Goal: Task Accomplishment & Management: Complete application form

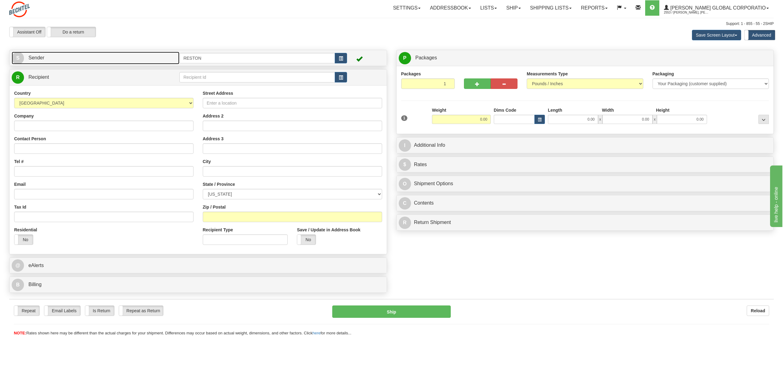
click at [35, 58] on span "Sender" at bounding box center [36, 57] width 16 height 5
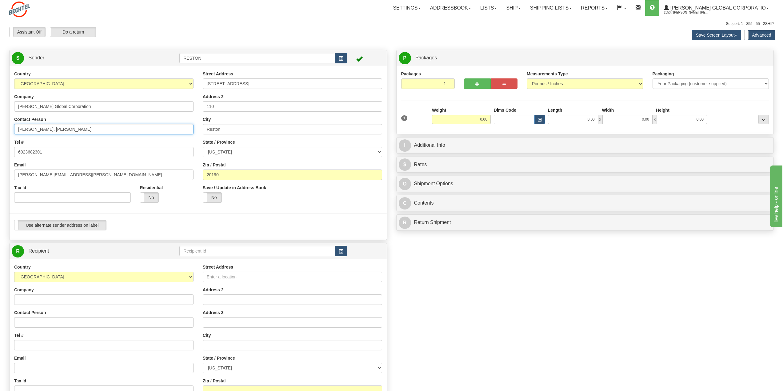
drag, startPoint x: 34, startPoint y: 128, endPoint x: -12, endPoint y: 134, distance: 45.9
click at [0, 134] on html "Training Course Close Toggle navigation Settings Shipping Preferences New Sende…" at bounding box center [391, 195] width 783 height 391
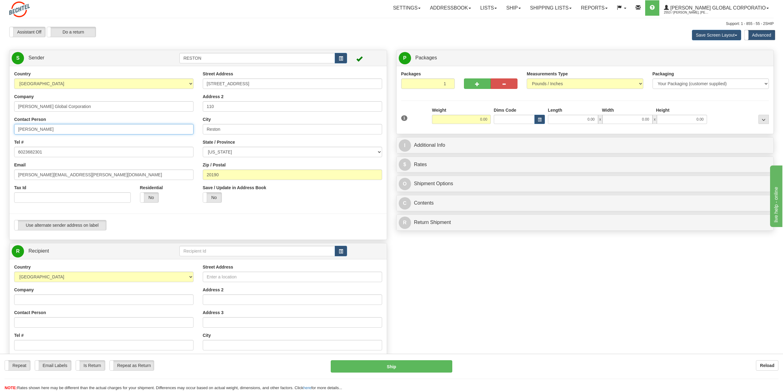
type input "[PERSON_NAME]"
click at [54, 153] on input "6023682301" at bounding box center [103, 152] width 179 height 10
paste input "[PHONE_NUMBER]"
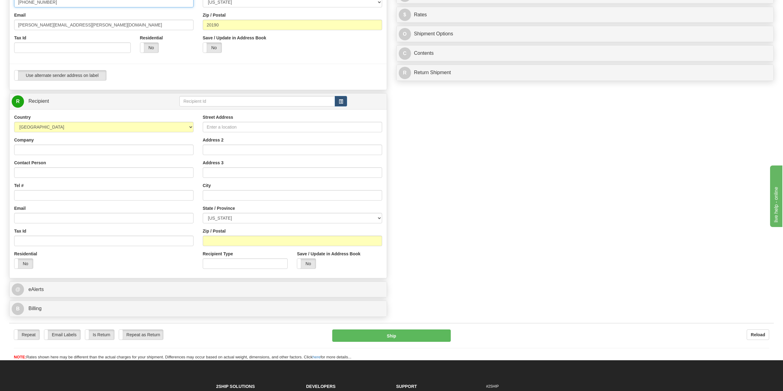
scroll to position [154, 0]
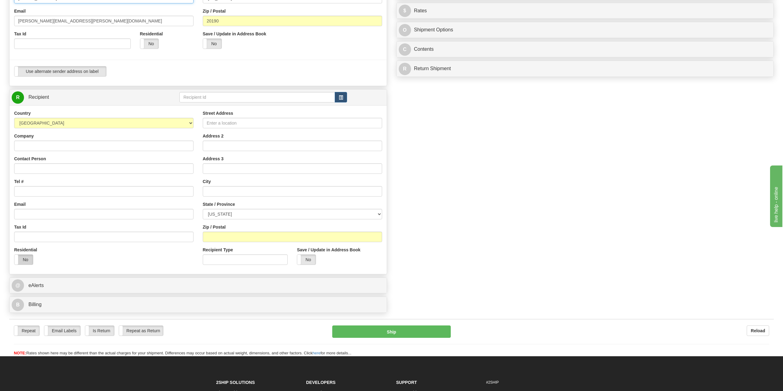
type input "[PHONE_NUMBER]"
click at [21, 261] on label "No" at bounding box center [23, 260] width 18 height 10
click at [38, 170] on input "Contact Person" at bounding box center [103, 168] width 179 height 10
click at [31, 168] on input "Contact Person" at bounding box center [103, 168] width 179 height 10
paste input "[PERSON_NAME] <[EMAIL_ADDRESS][PERSON_NAME][DOMAIN_NAME]>"
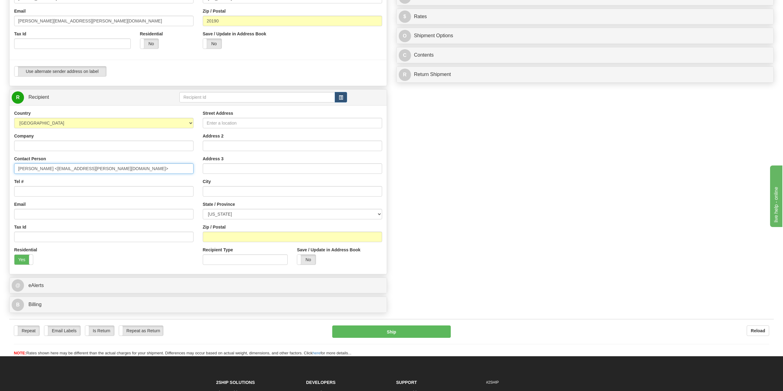
drag, startPoint x: 92, startPoint y: 170, endPoint x: 44, endPoint y: 170, distance: 47.7
click at [44, 170] on input "[PERSON_NAME] <[EMAIL_ADDRESS][PERSON_NAME][DOMAIN_NAME]>" at bounding box center [103, 168] width 179 height 10
drag, startPoint x: 46, startPoint y: 168, endPoint x: 37, endPoint y: 167, distance: 9.3
click at [37, 167] on input "[PERSON_NAME]" at bounding box center [103, 168] width 179 height 10
click at [18, 169] on input "[PERSON_NAME]," at bounding box center [103, 168] width 179 height 10
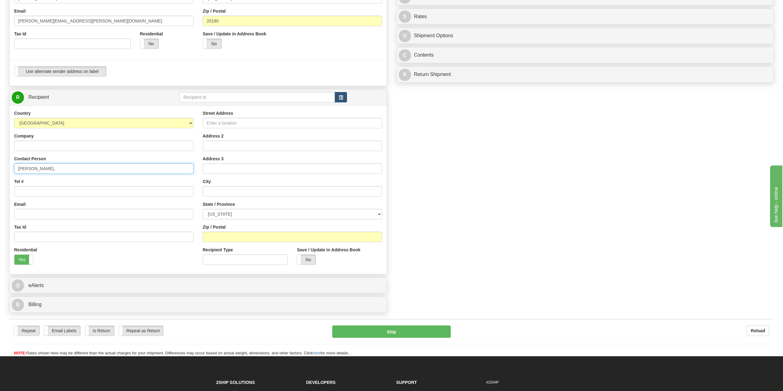
paste input "[PERSON_NAME]"
click at [53, 168] on input "[PERSON_NAME]," at bounding box center [103, 168] width 179 height 10
type input "[PERSON_NAME]"
click at [38, 190] on input "Tel #" at bounding box center [103, 191] width 179 height 10
paste input "[PHONE_NUMBER]"
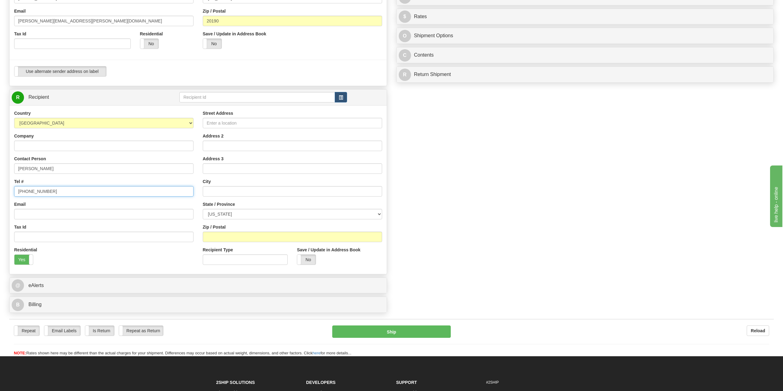
type input "[PHONE_NUMBER]"
click at [26, 214] on input "Email" at bounding box center [103, 214] width 179 height 10
paste input "[EMAIL_ADDRESS][DOMAIN_NAME]"
type input "[EMAIL_ADDRESS][DOMAIN_NAME]"
click at [226, 122] on input "Street Address" at bounding box center [292, 123] width 179 height 10
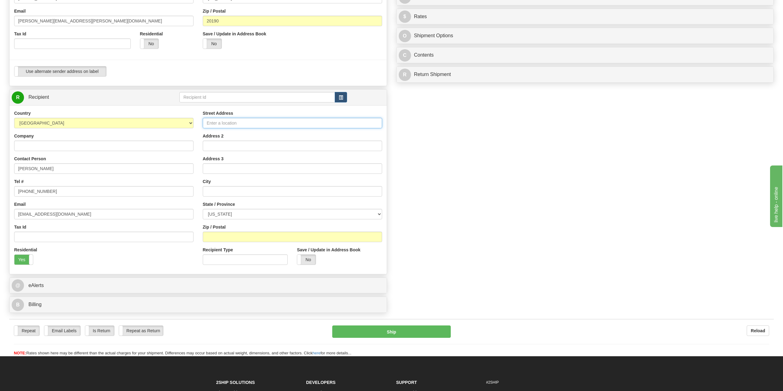
paste input "[STREET_ADDRESS]"
type input "[STREET_ADDRESS]"
click at [216, 193] on input "text" at bounding box center [292, 191] width 179 height 10
paste input "Pulaski"
type input "Pulaski"
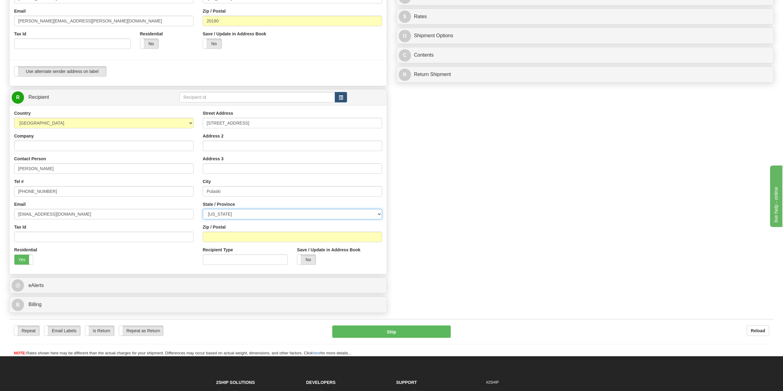
click at [223, 215] on select "[US_STATE] [US_STATE] [US_STATE] [US_STATE] Armed Forces America Armed Forces E…" at bounding box center [292, 214] width 179 height 10
select select "WI"
click at [203, 209] on select "[US_STATE] [US_STATE] [US_STATE] [US_STATE] Armed Forces America Armed Forces E…" at bounding box center [292, 214] width 179 height 10
click at [237, 239] on input "Zip / Postal" at bounding box center [292, 237] width 179 height 10
paste input "54162"
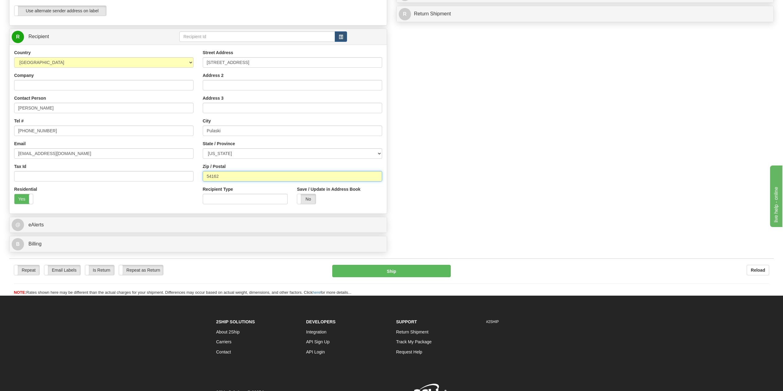
scroll to position [215, 0]
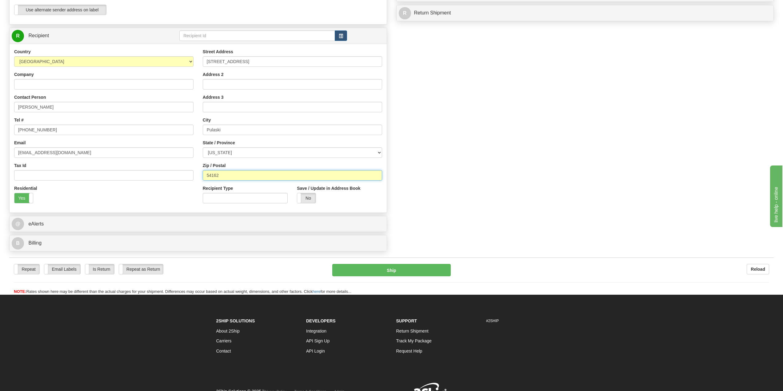
type input "54162"
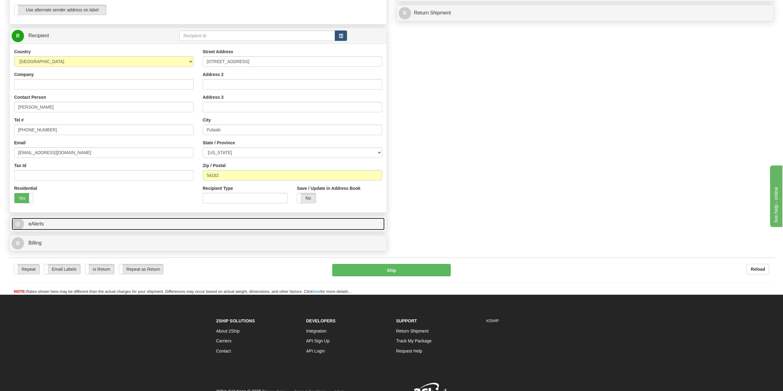
click at [34, 225] on span "eAlerts" at bounding box center [35, 223] width 15 height 5
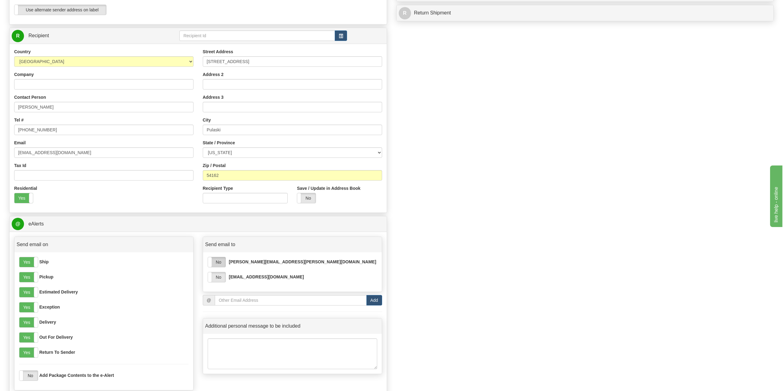
click at [219, 260] on label "No" at bounding box center [217, 262] width 18 height 10
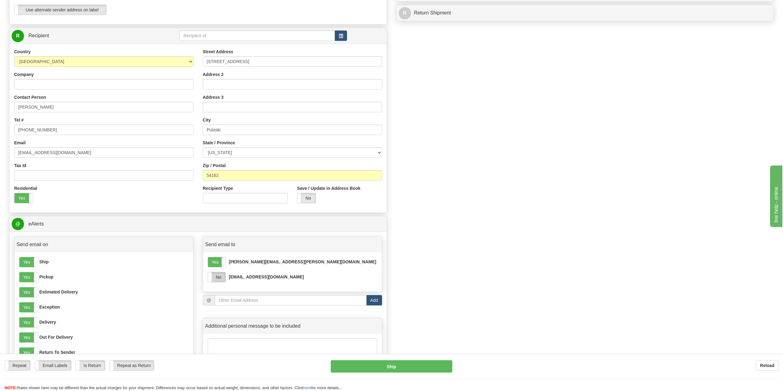
click at [216, 278] on label "No" at bounding box center [217, 277] width 18 height 10
click at [232, 302] on input "email" at bounding box center [291, 300] width 152 height 10
paste input "[EMAIL_ADDRESS][PERSON_NAME][DOMAIN_NAME]"
type input "[EMAIL_ADDRESS][PERSON_NAME][DOMAIN_NAME]"
click at [374, 299] on button "Add" at bounding box center [374, 300] width 16 height 10
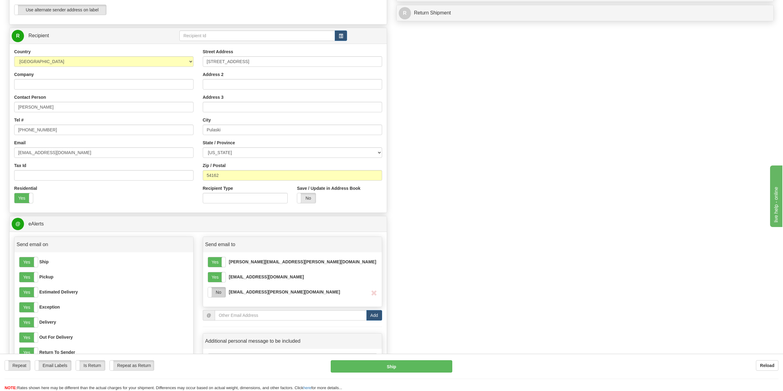
click at [216, 293] on label "No" at bounding box center [217, 292] width 18 height 10
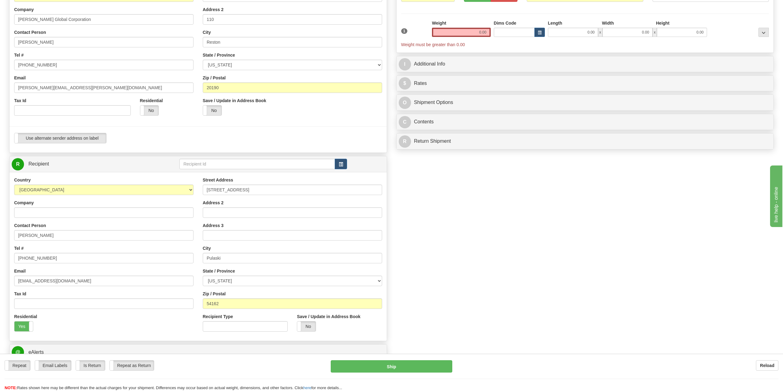
scroll to position [0, 0]
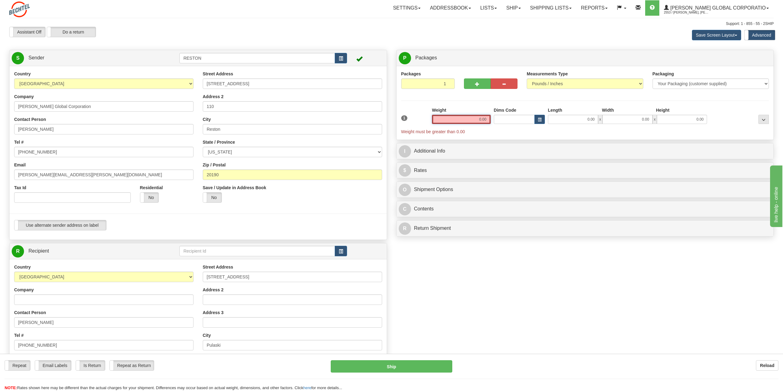
click at [477, 121] on input "0.00" at bounding box center [461, 119] width 59 height 9
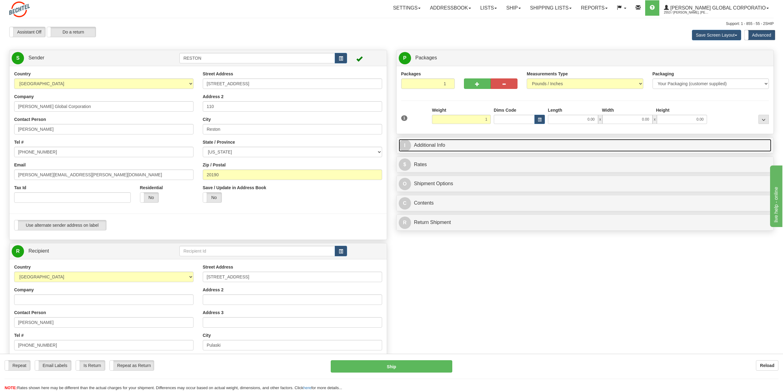
type input "1.00"
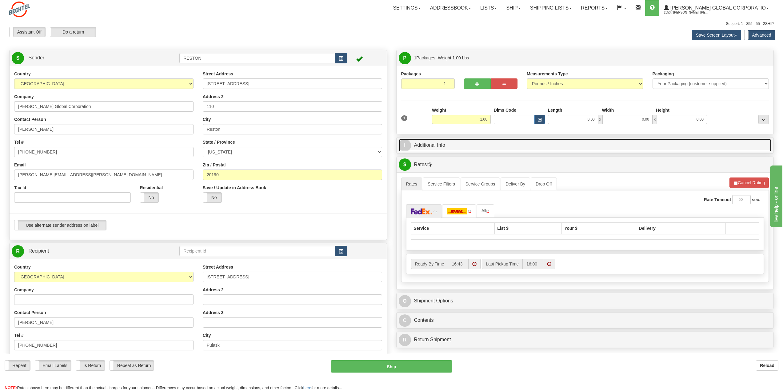
click at [486, 150] on link "I Additional Info" at bounding box center [585, 145] width 373 height 13
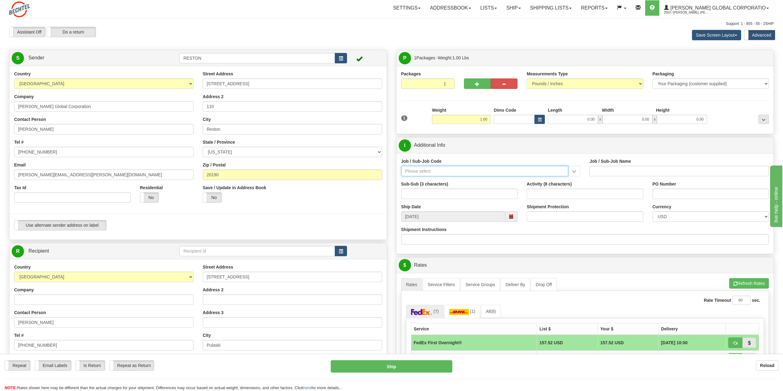
click at [421, 175] on input "Job / Sub-Job Code" at bounding box center [484, 171] width 167 height 10
paste input "26396"
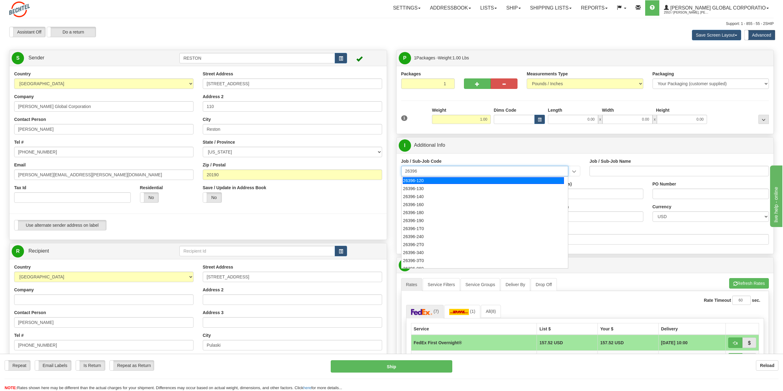
click at [419, 180] on div "26396-120" at bounding box center [483, 180] width 161 height 7
type input "26396-120"
type input "NATRIUM DEMONSTRATION - PROJECT MANAGEMENT AND AD"
type input "26396-120"
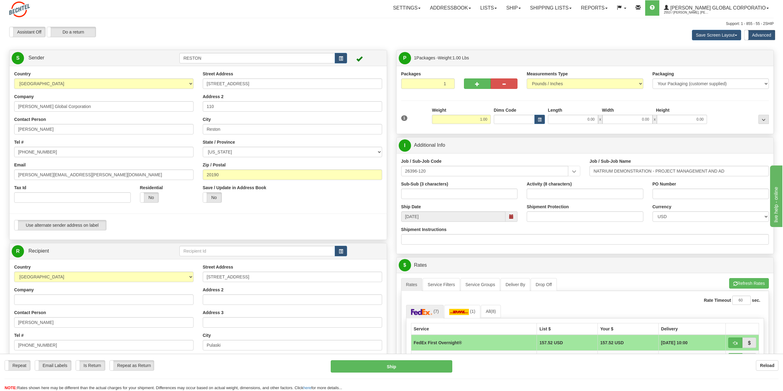
scroll to position [31, 0]
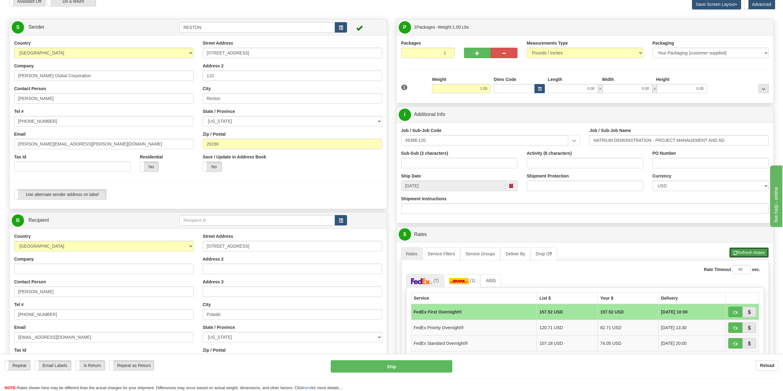
click at [741, 254] on button "Refresh Rates" at bounding box center [749, 252] width 40 height 10
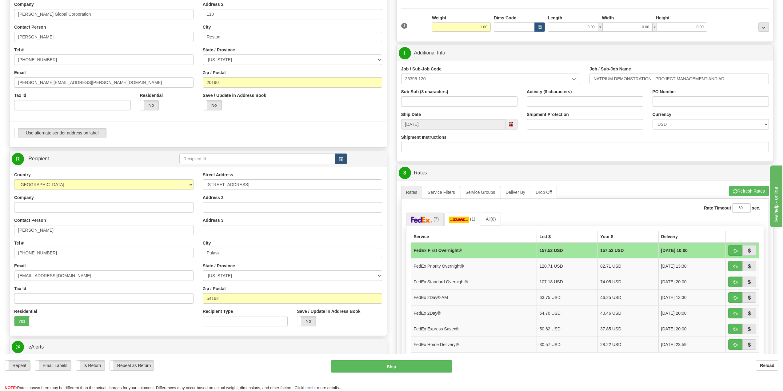
scroll to position [154, 0]
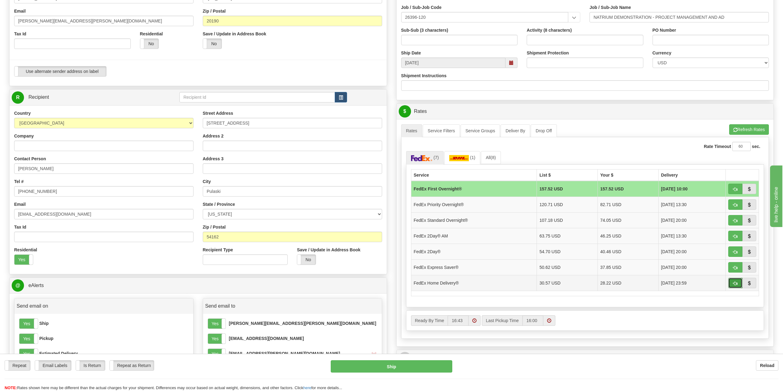
click at [734, 285] on span "button" at bounding box center [735, 284] width 4 height 4
type input "90"
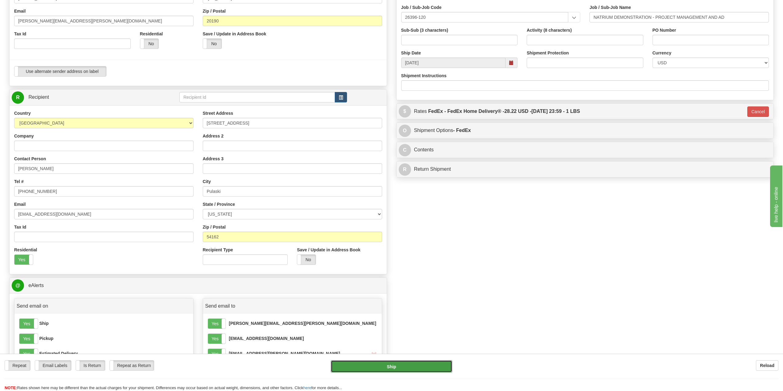
click at [386, 368] on button "Ship" at bounding box center [391, 366] width 121 height 12
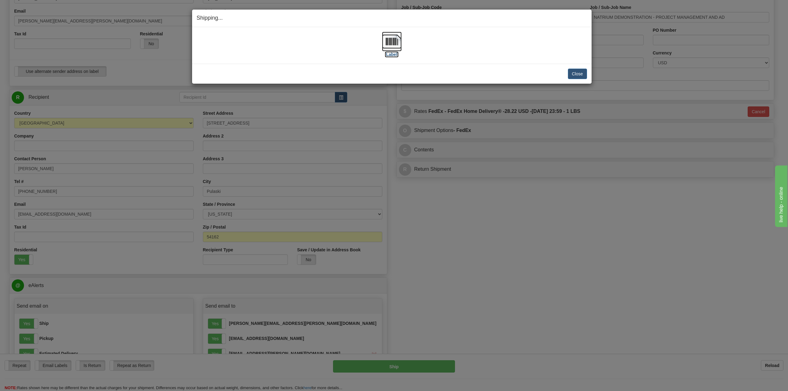
click at [393, 41] on img at bounding box center [392, 42] width 20 height 20
click at [577, 74] on button "Close" at bounding box center [577, 74] width 19 height 10
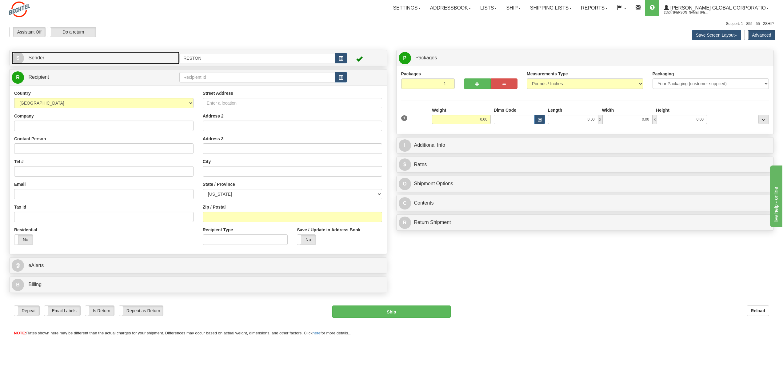
click at [58, 60] on link "S Sender" at bounding box center [96, 58] width 168 height 13
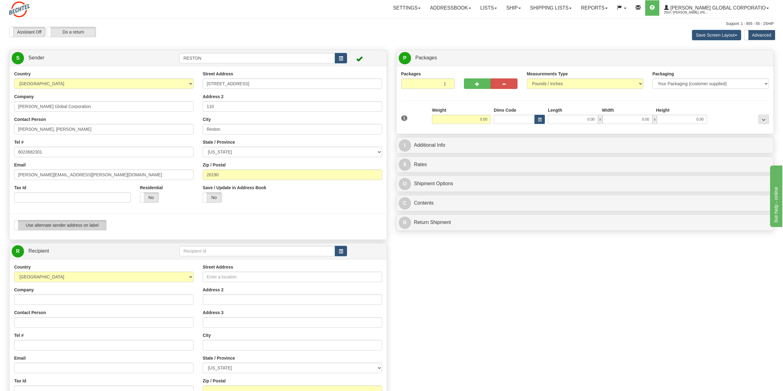
click at [64, 226] on label "Use alternate sender address on label" at bounding box center [60, 225] width 92 height 10
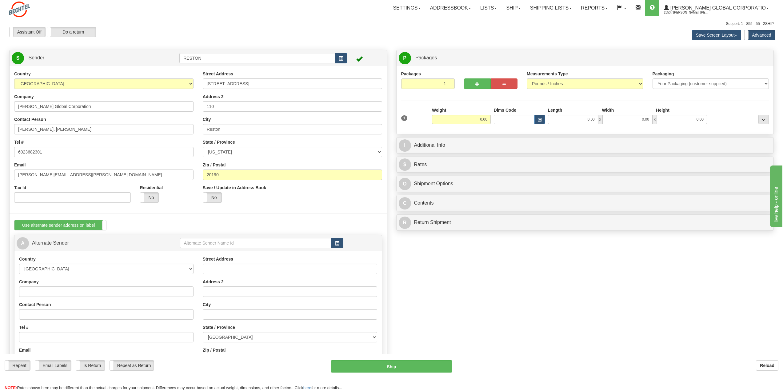
click at [64, 226] on label "Use alternate sender address on label" at bounding box center [60, 225] width 92 height 10
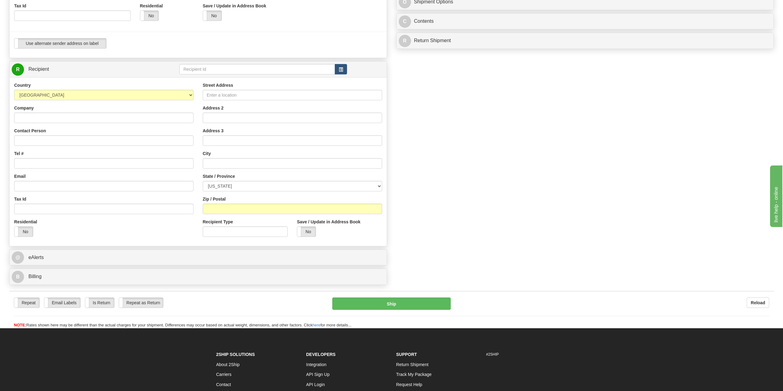
scroll to position [185, 0]
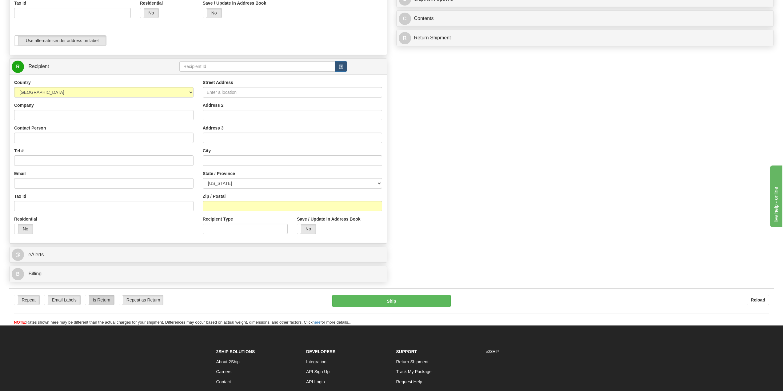
click at [102, 301] on label "Is Return" at bounding box center [99, 300] width 29 height 10
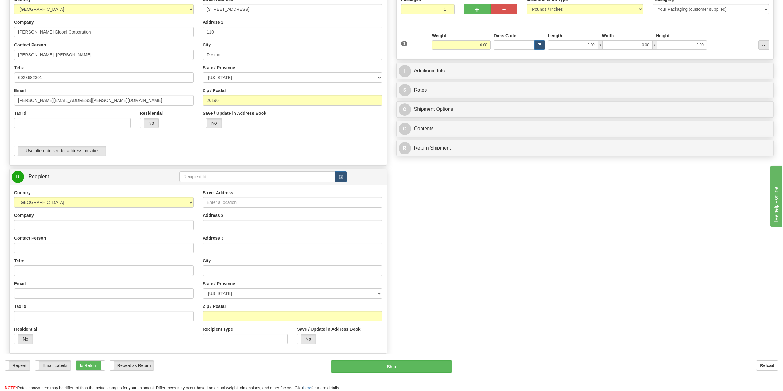
scroll to position [0, 0]
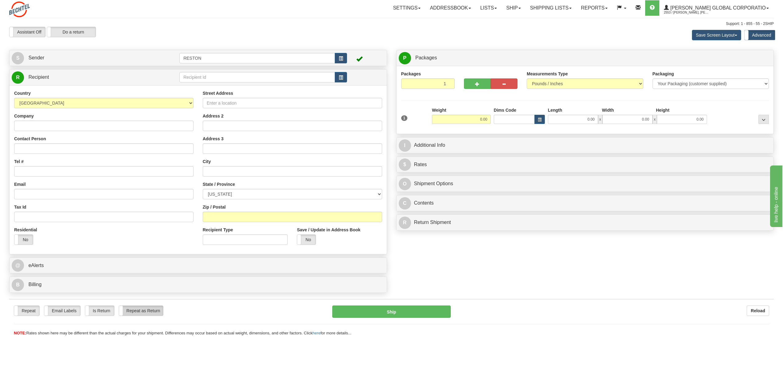
click at [144, 312] on label "Repeat as Return" at bounding box center [141, 311] width 44 height 10
click at [64, 59] on link "S Sender" at bounding box center [96, 58] width 168 height 13
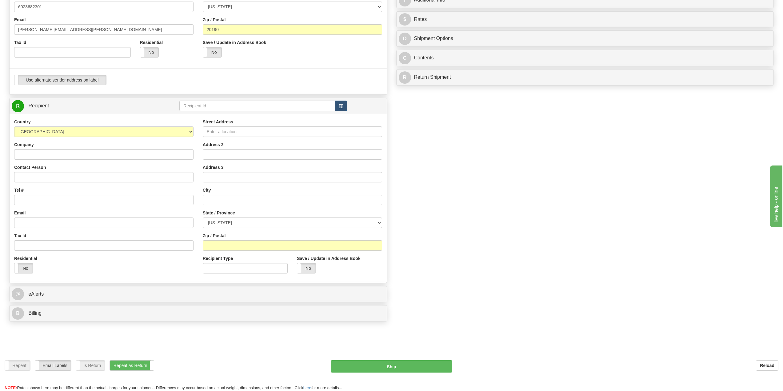
scroll to position [154, 0]
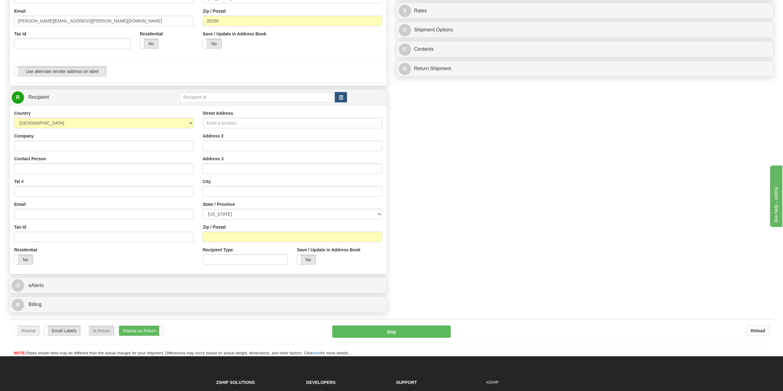
click at [104, 333] on label "Is Return" at bounding box center [99, 331] width 29 height 10
click at [137, 330] on label "Repeat as Return" at bounding box center [141, 331] width 44 height 10
click at [102, 331] on label "Is Return" at bounding box center [99, 331] width 29 height 10
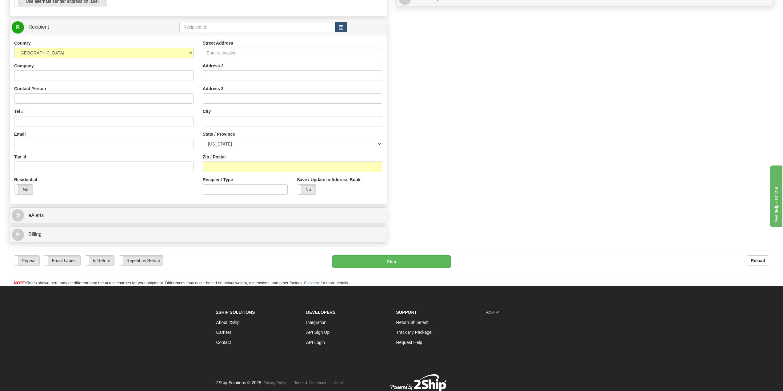
scroll to position [246, 0]
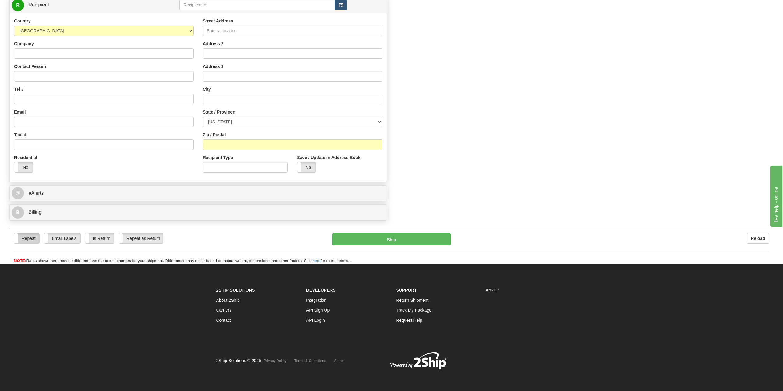
click at [27, 239] on label "Repeat" at bounding box center [26, 239] width 25 height 10
click at [94, 240] on label "Is Return" at bounding box center [99, 239] width 29 height 10
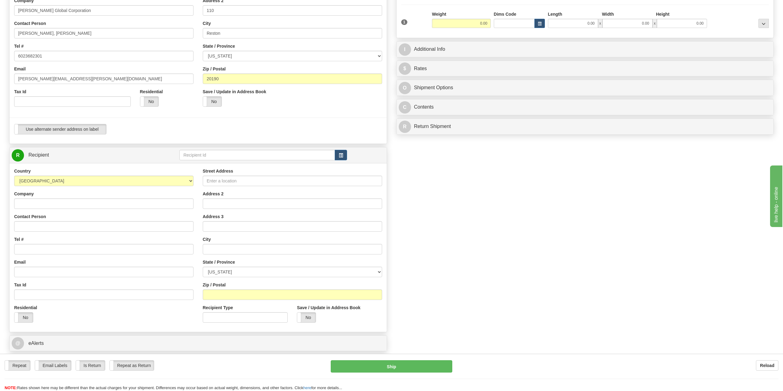
scroll to position [92, 0]
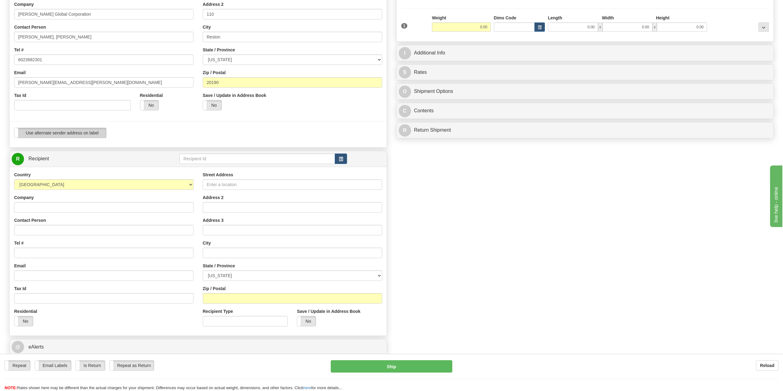
click at [82, 133] on label "Use alternate sender address on label" at bounding box center [60, 133] width 92 height 10
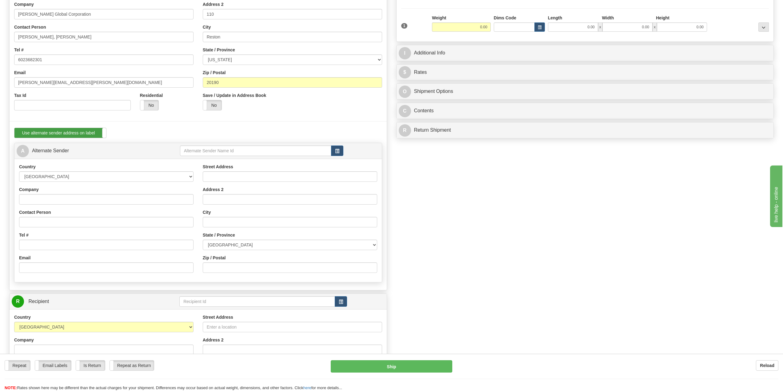
click at [82, 133] on label "Use alternate sender address on label" at bounding box center [60, 133] width 92 height 10
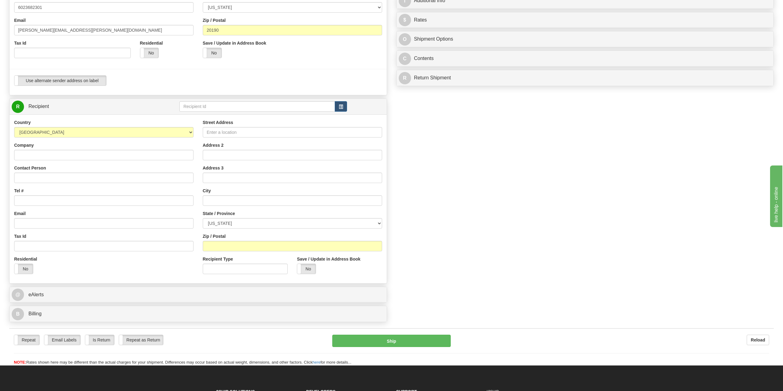
scroll to position [215, 0]
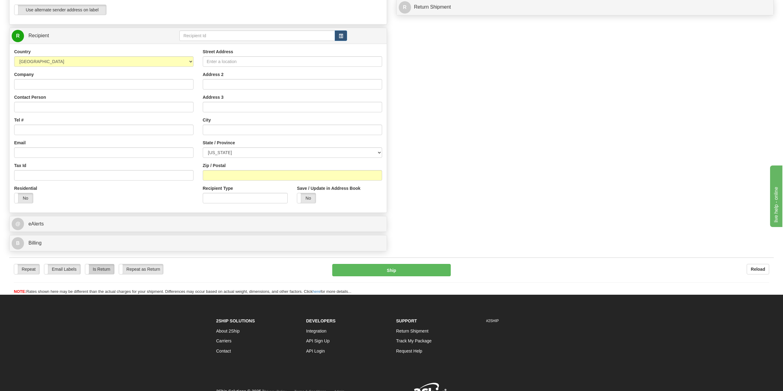
click at [102, 271] on label "Is Return" at bounding box center [99, 269] width 29 height 10
click at [33, 83] on input "Company" at bounding box center [103, 84] width 179 height 10
click at [102, 271] on label "Is Return" at bounding box center [99, 269] width 29 height 10
click at [36, 83] on input "Company" at bounding box center [103, 84] width 179 height 10
type input "[PERSON_NAME] Global Corporation"
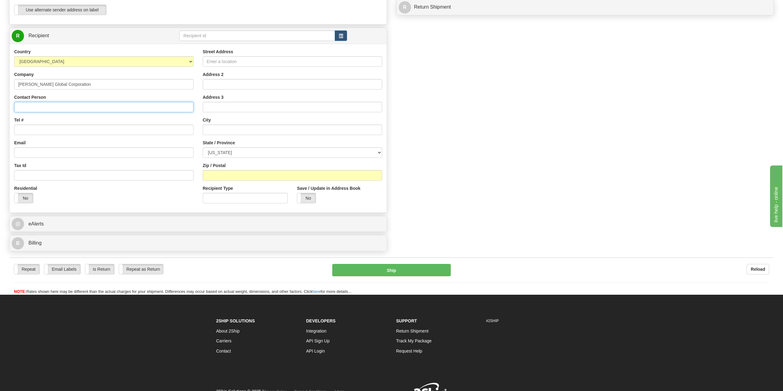
click at [25, 105] on input "Contact Person" at bounding box center [103, 107] width 179 height 10
type input "[PERSON_NAME]"
click at [37, 129] on input "Tel #" at bounding box center [103, 130] width 179 height 10
type input "[PHONE_NUMBER]"
click at [47, 152] on input "Email" at bounding box center [103, 152] width 179 height 10
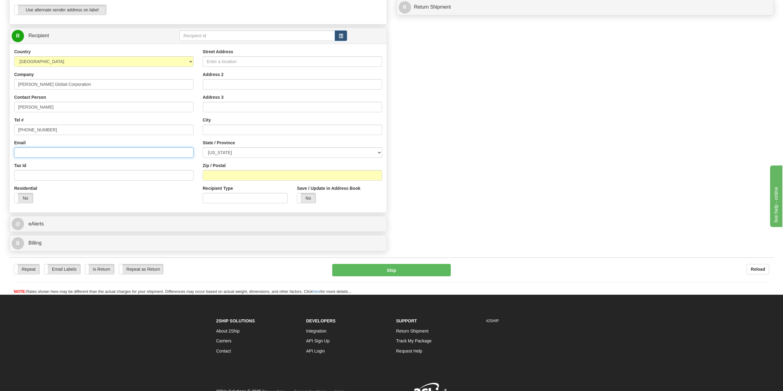
type input "[PERSON_NAME][EMAIL_ADDRESS][PERSON_NAME][DOMAIN_NAME]"
click at [215, 61] on input "Street Address" at bounding box center [292, 61] width 179 height 10
type input "[STREET_ADDRESS]"
click at [223, 84] on input "Address 2" at bounding box center [292, 84] width 179 height 10
type input "110"
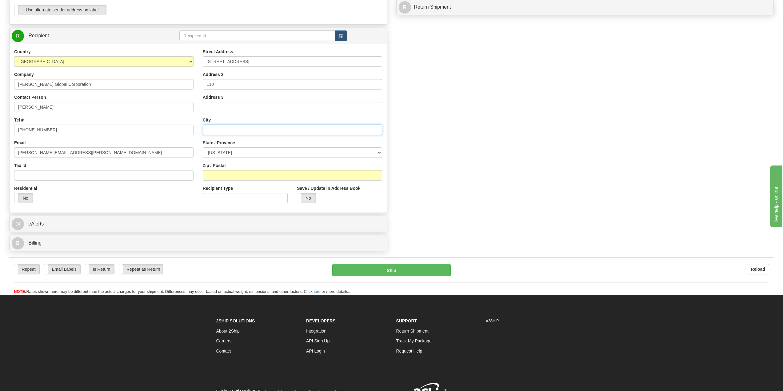
click at [221, 130] on input "text" at bounding box center [292, 130] width 179 height 10
type input "Reston"
click at [218, 152] on select "[US_STATE] [US_STATE] [US_STATE] [US_STATE] Armed Forces America Armed Forces E…" at bounding box center [292, 152] width 179 height 10
select select "VA"
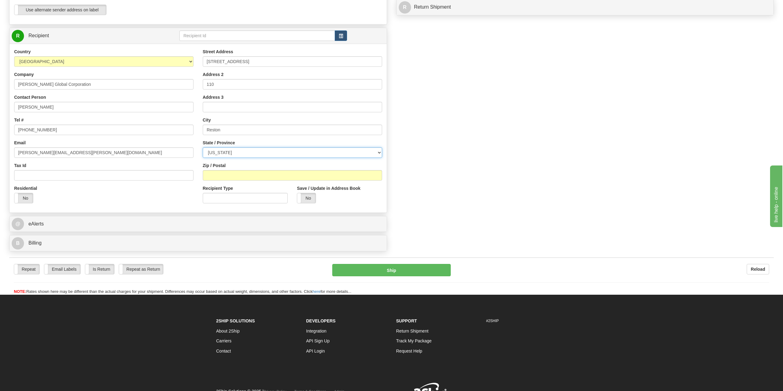
click at [203, 147] on select "[US_STATE] [US_STATE] [US_STATE] [US_STATE] Armed Forces America Armed Forces E…" at bounding box center [292, 152] width 179 height 10
click at [221, 174] on input "Zip / Postal" at bounding box center [292, 175] width 179 height 10
type input "20190"
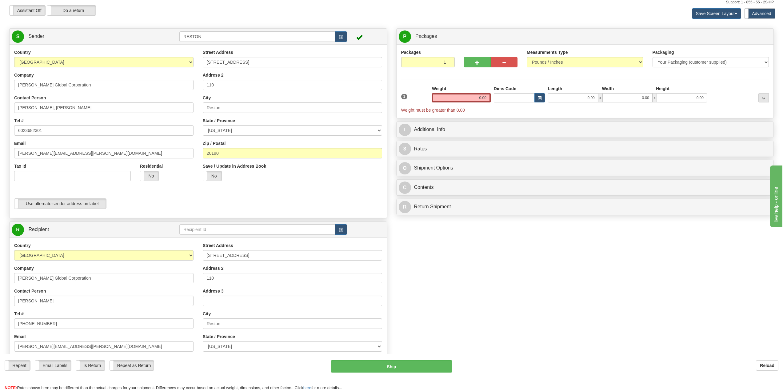
scroll to position [0, 0]
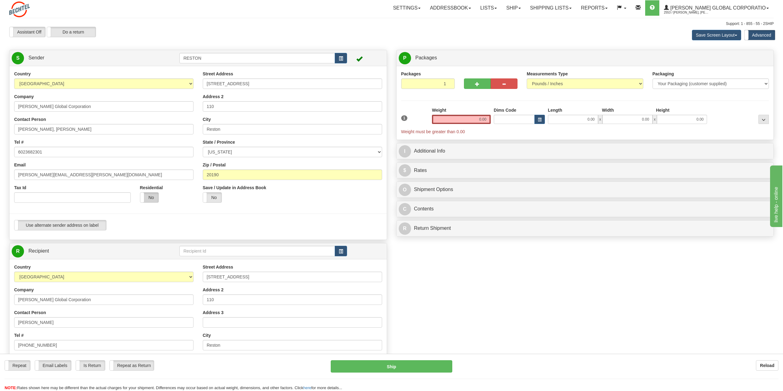
click at [145, 198] on label "No" at bounding box center [149, 198] width 18 height 10
click at [75, 106] on input "[PERSON_NAME] Global Corporation" at bounding box center [103, 106] width 179 height 10
drag, startPoint x: 75, startPoint y: 106, endPoint x: -3, endPoint y: 108, distance: 78.5
click at [0, 108] on html "Training Course Close Toggle navigation Settings Shipping Preferences New Sende…" at bounding box center [391, 195] width 783 height 391
drag, startPoint x: 65, startPoint y: 128, endPoint x: -9, endPoint y: 129, distance: 73.8
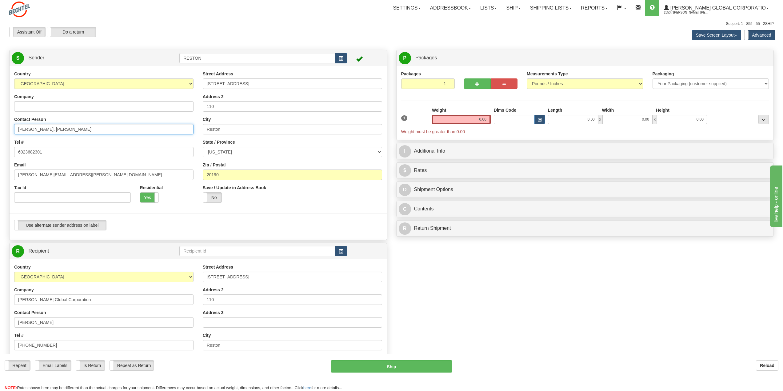
click at [0, 129] on html "Training Course Close Toggle navigation Settings Shipping Preferences New Sende…" at bounding box center [391, 195] width 783 height 391
drag, startPoint x: 40, startPoint y: 152, endPoint x: 1, endPoint y: 152, distance: 38.8
click at [1, 152] on div "Toggle navigation Settings Shipping Preferences Fields Preferences New" at bounding box center [391, 250] width 783 height 501
drag, startPoint x: 60, startPoint y: 173, endPoint x: -10, endPoint y: 180, distance: 70.2
click at [0, 180] on html "Training Course Close Toggle navigation Settings Shipping Preferences New Sende…" at bounding box center [391, 195] width 783 height 391
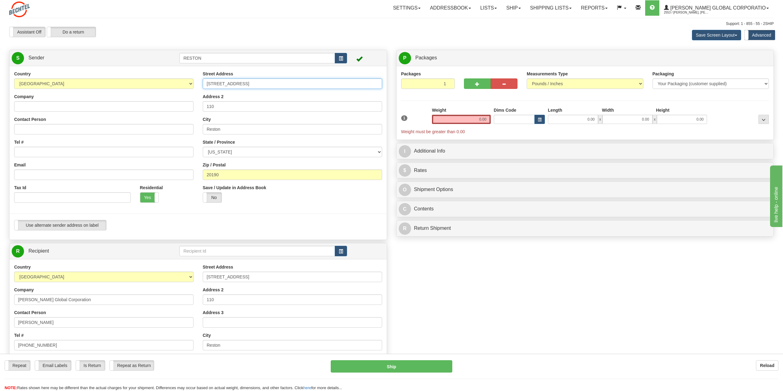
drag, startPoint x: 248, startPoint y: 81, endPoint x: 180, endPoint y: 86, distance: 68.2
click at [180, 86] on div "Country AFGHANISTAN ALAND ISLANDS ALBANIA ALGERIA AMERICAN SAMOA ANDORRA ANGOLA…" at bounding box center [198, 153] width 377 height 164
drag, startPoint x: 216, startPoint y: 105, endPoint x: 194, endPoint y: 109, distance: 23.1
click at [193, 109] on div "Country AFGHANISTAN ALAND ISLANDS ALBANIA ALGERIA AMERICAN SAMOA ANDORRA ANGOLA…" at bounding box center [198, 153] width 377 height 164
drag, startPoint x: 224, startPoint y: 129, endPoint x: 188, endPoint y: 130, distance: 36.0
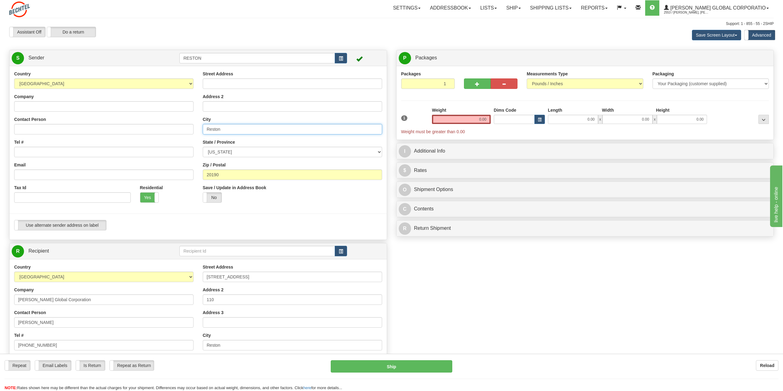
click at [188, 130] on div "Country AFGHANISTAN ALAND ISLANDS ALBANIA ALGERIA AMERICAN SAMOA ANDORRA ANGOLA…" at bounding box center [198, 153] width 377 height 164
drag, startPoint x: 232, startPoint y: 151, endPoint x: 196, endPoint y: 151, distance: 36.6
click at [196, 151] on div "Country AFGHANISTAN ALAND ISLANDS ALBANIA ALGERIA AMERICAN SAMOA ANDORRA ANGOLA…" at bounding box center [198, 153] width 377 height 164
click at [191, 194] on div "Yes No" at bounding box center [167, 197] width 54 height 10
drag, startPoint x: 223, startPoint y: 175, endPoint x: 180, endPoint y: 178, distance: 42.5
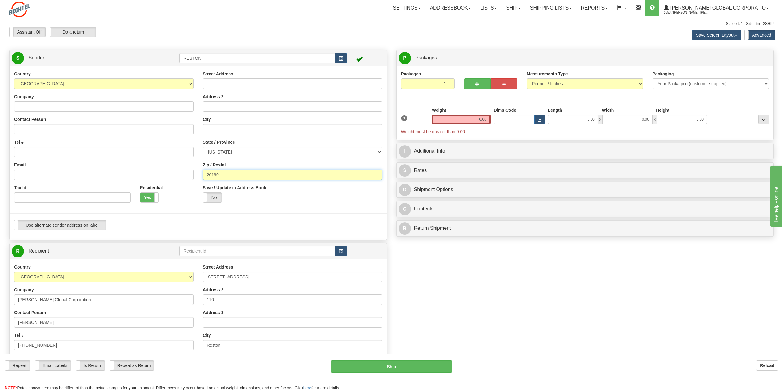
click at [180, 178] on div "Country AFGHANISTAN ALAND ISLANDS ALBANIA ALGERIA AMERICAN SAMOA ANDORRA ANGOLA…" at bounding box center [198, 153] width 377 height 164
click at [32, 130] on input "Contact Person" at bounding box center [103, 129] width 179 height 10
paste input "[PERSON_NAME] <[EMAIL_ADDRESS][PERSON_NAME][DOMAIN_NAME]>"
drag, startPoint x: 92, startPoint y: 132, endPoint x: 46, endPoint y: 128, distance: 46.3
click at [46, 128] on input "[PERSON_NAME] <[EMAIL_ADDRESS][PERSON_NAME][DOMAIN_NAME]>" at bounding box center [103, 129] width 179 height 10
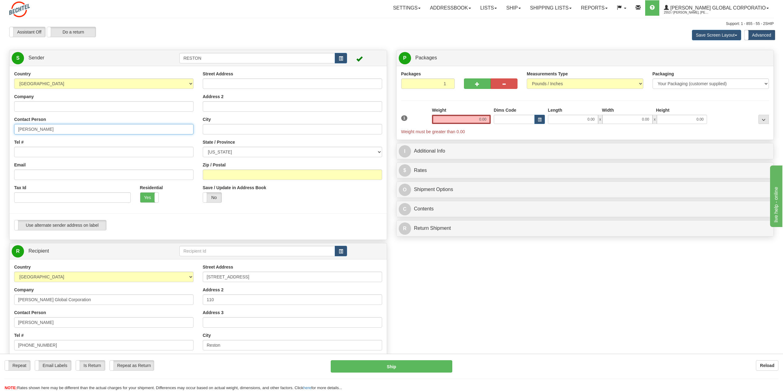
click at [39, 130] on input "[PERSON_NAME]" at bounding box center [103, 129] width 179 height 10
click at [18, 130] on input "[PERSON_NAME]," at bounding box center [103, 129] width 179 height 10
paste input "[PERSON_NAME]"
click at [51, 129] on input "[PERSON_NAME]," at bounding box center [103, 129] width 179 height 10
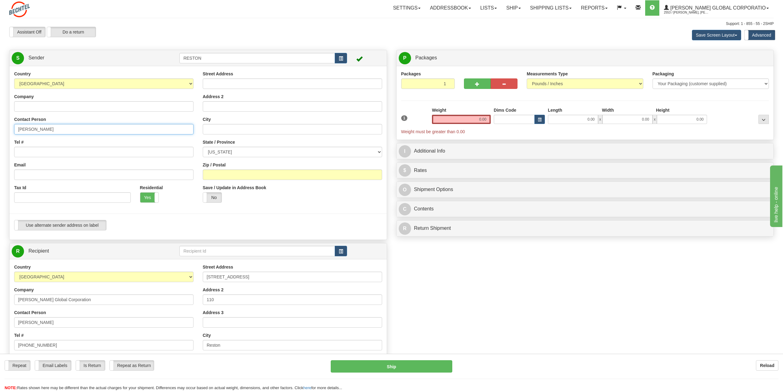
type input "[PERSON_NAME]"
click at [32, 152] on input "Tel #" at bounding box center [103, 152] width 179 height 10
click at [34, 153] on input "Tel #" at bounding box center [103, 152] width 179 height 10
paste input "[PHONE_NUMBER]"
type input "[PHONE_NUMBER]"
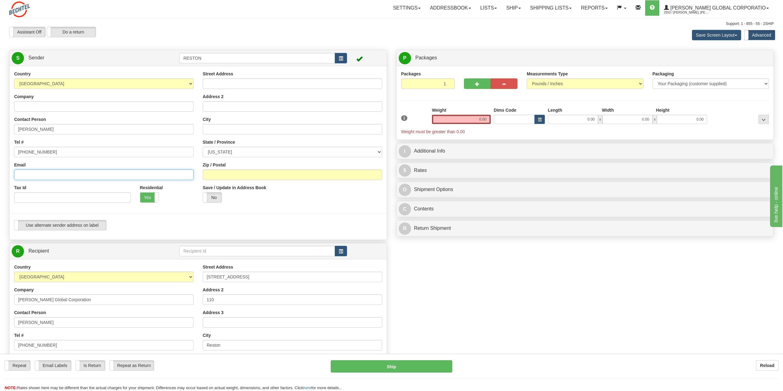
drag, startPoint x: 39, startPoint y: 174, endPoint x: 32, endPoint y: 176, distance: 7.5
click at [39, 174] on input "Email" at bounding box center [103, 175] width 179 height 10
click at [36, 172] on input "Email" at bounding box center [103, 175] width 179 height 10
paste input "[EMAIL_ADDRESS][DOMAIN_NAME]"
type input "[EMAIL_ADDRESS][DOMAIN_NAME]"
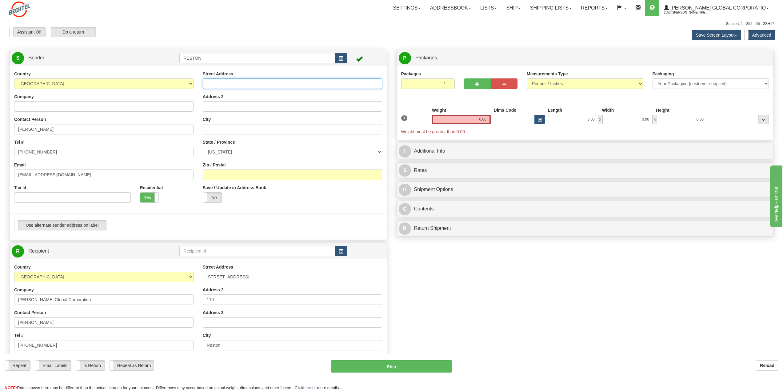
click at [249, 82] on input "Street Address" at bounding box center [292, 83] width 179 height 10
paste input "[STREET_ADDRESS]"
type input "[STREET_ADDRESS]"
click at [213, 133] on input "City" at bounding box center [292, 129] width 179 height 10
click at [220, 129] on input "City" at bounding box center [292, 129] width 179 height 10
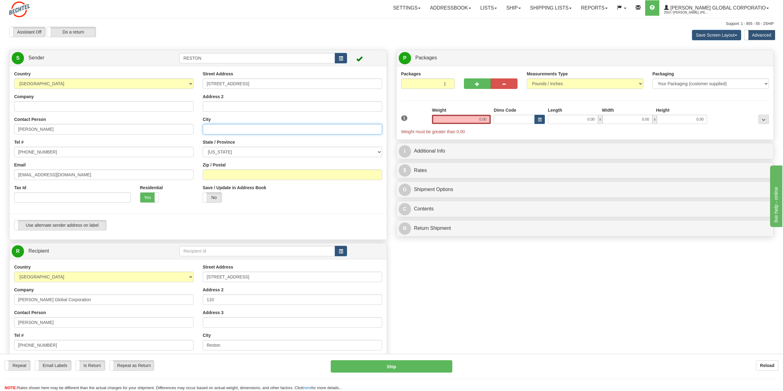
paste input "Pulaski"
type input "Pulaski"
click at [219, 151] on select "[US_STATE] [US_STATE] [US_STATE] [US_STATE] Armed Forces America Armed Forces E…" at bounding box center [292, 152] width 179 height 10
select select "WI"
click at [203, 147] on select "[US_STATE] [US_STATE] [US_STATE] [US_STATE] Armed Forces America Armed Forces E…" at bounding box center [292, 152] width 179 height 10
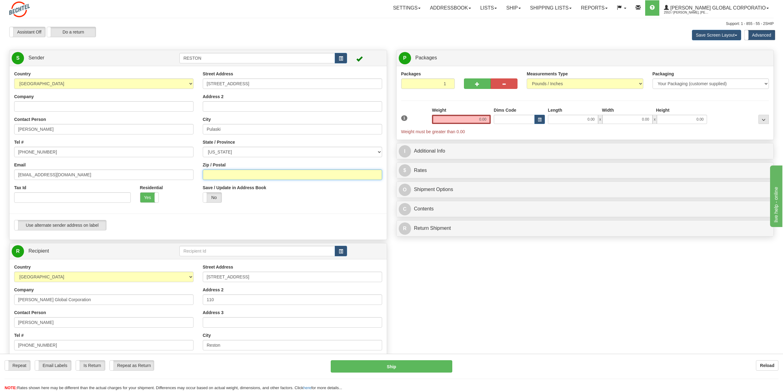
click at [228, 175] on input "Zip / Postal" at bounding box center [292, 175] width 179 height 10
paste input "54162"
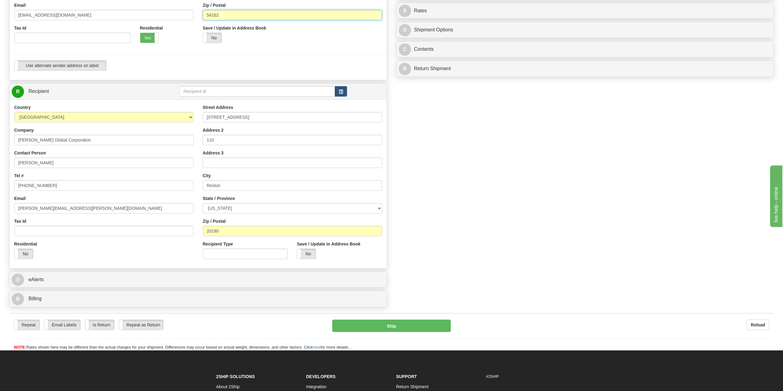
scroll to position [246, 0]
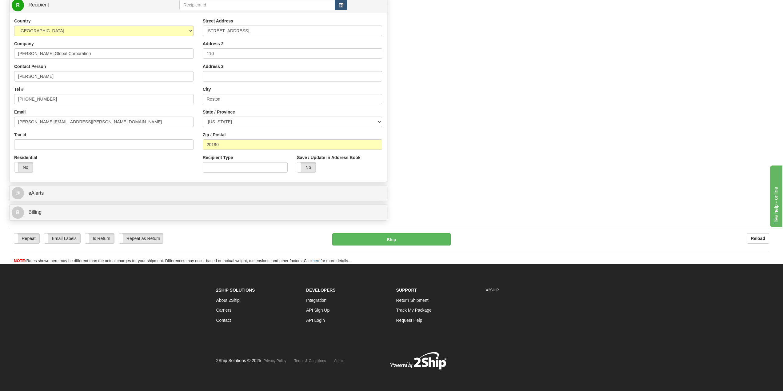
type input "54162"
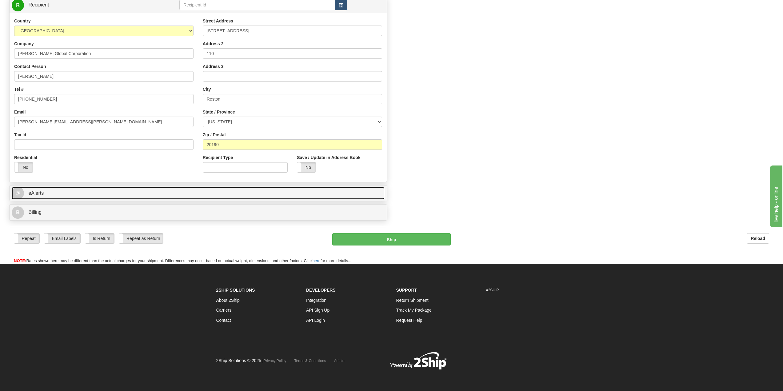
click at [31, 193] on span "eAlerts" at bounding box center [35, 192] width 15 height 5
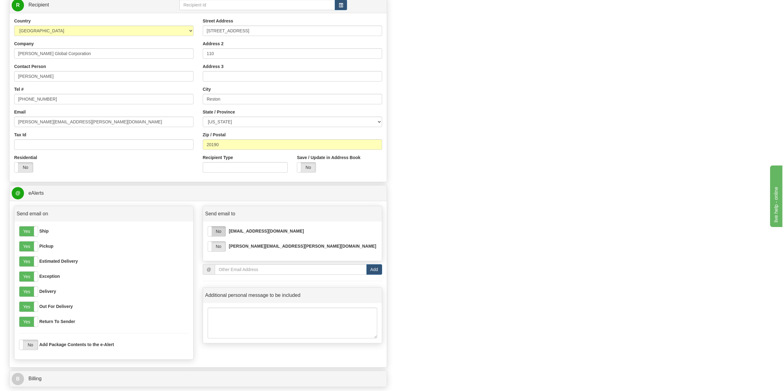
click at [222, 229] on label "No" at bounding box center [217, 231] width 18 height 10
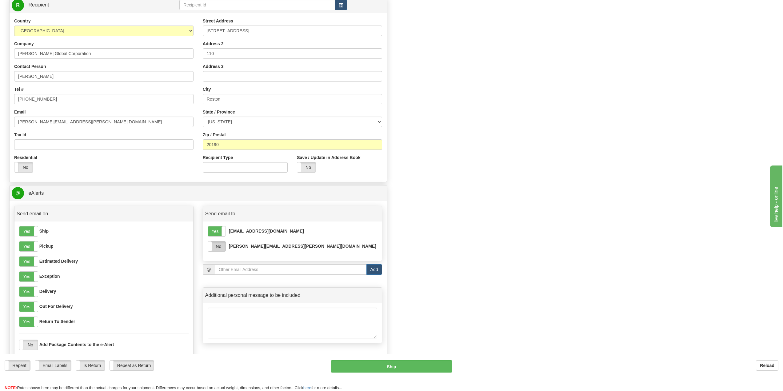
click at [222, 248] on label "No" at bounding box center [217, 247] width 18 height 10
click at [232, 269] on input "email" at bounding box center [291, 269] width 152 height 10
click at [232, 270] on input "email" at bounding box center [291, 269] width 152 height 10
click at [266, 272] on input "email" at bounding box center [291, 269] width 152 height 10
paste input "54162"
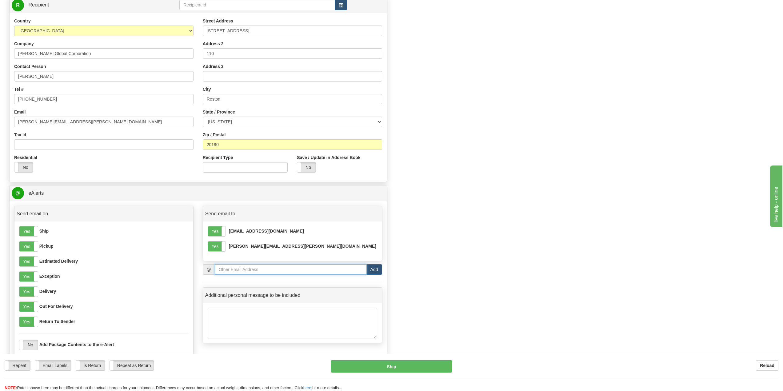
type input "54162"
drag, startPoint x: 231, startPoint y: 265, endPoint x: 233, endPoint y: 268, distance: 3.4
click at [230, 266] on input "54162" at bounding box center [291, 269] width 152 height 10
drag, startPoint x: 230, startPoint y: 267, endPoint x: 187, endPoint y: 266, distance: 42.2
click at [187, 266] on div "Send email on Yes No Ship Yes No Pickup Yes No Estimated Delivery Yes No Except…" at bounding box center [198, 284] width 377 height 157
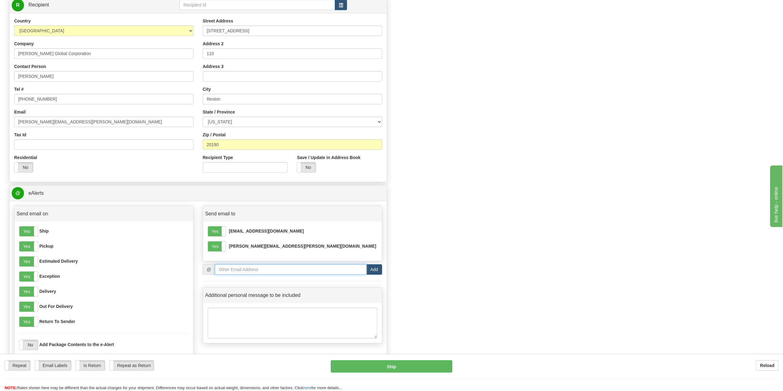
click at [240, 270] on input "email" at bounding box center [291, 269] width 152 height 10
paste input "[EMAIL_ADDRESS][PERSON_NAME][DOMAIN_NAME]"
type input "[EMAIL_ADDRESS][PERSON_NAME][DOMAIN_NAME]"
click at [376, 269] on button "Add" at bounding box center [374, 269] width 16 height 10
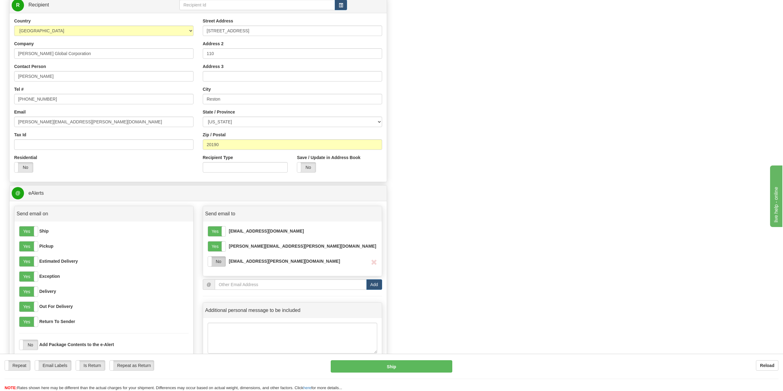
click at [219, 259] on label "No" at bounding box center [217, 262] width 18 height 10
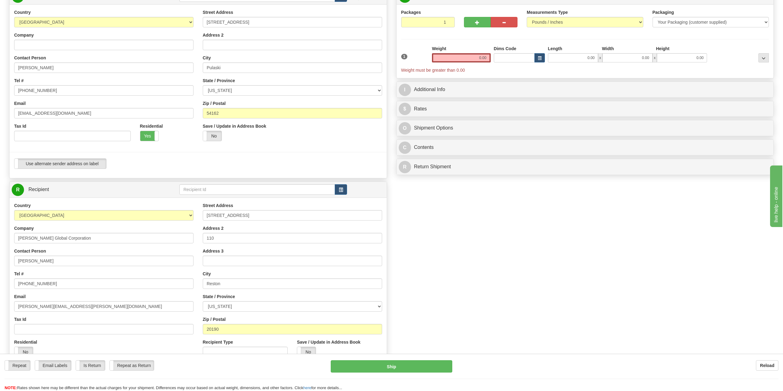
scroll to position [0, 0]
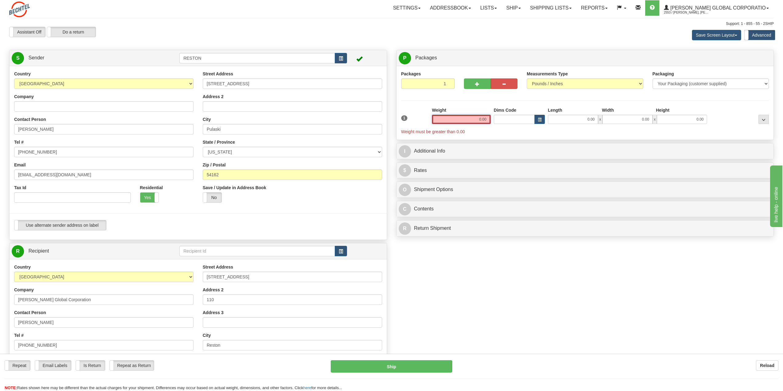
click at [477, 120] on input "0.00" at bounding box center [461, 119] width 59 height 9
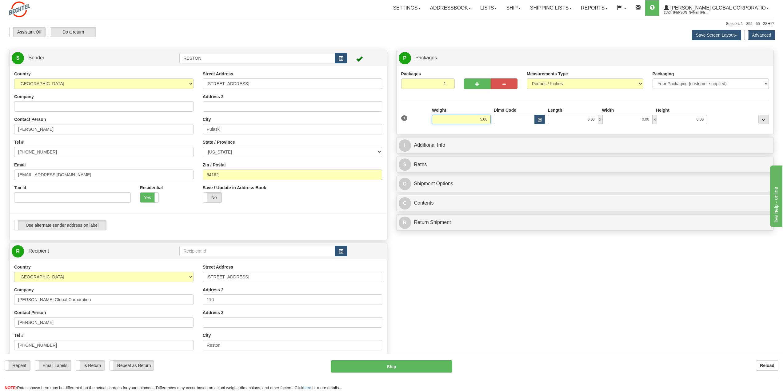
type input "5.00"
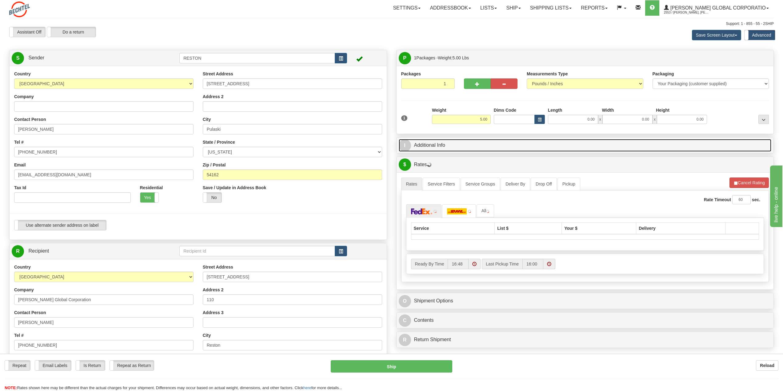
click at [435, 150] on link "I Additional Info" at bounding box center [585, 145] width 373 height 13
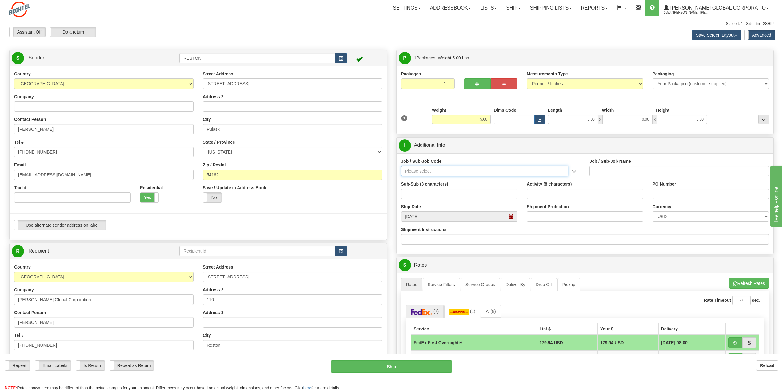
click at [431, 172] on input "Job / Sub-Job Code" at bounding box center [484, 171] width 167 height 10
click at [422, 171] on input "Job / Sub-Job Code" at bounding box center [484, 171] width 167 height 10
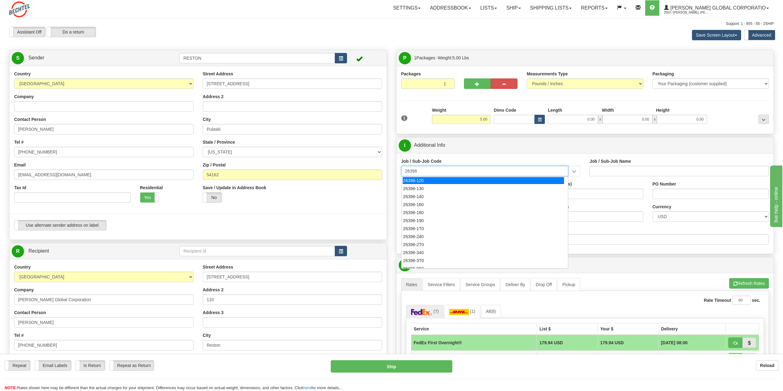
click at [412, 180] on div "26396-120" at bounding box center [483, 180] width 161 height 7
type input "26396-120"
type input "NATRIUM DEMONSTRATION - PROJECT MANAGEMENT AND AD"
type input "26396-120"
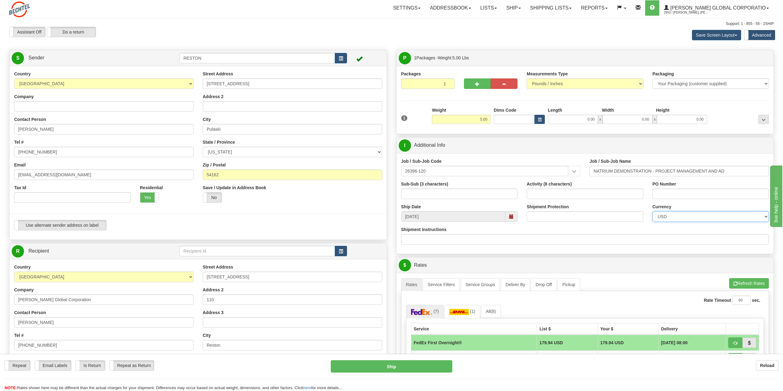
click at [666, 218] on select "CAD USD EUR ZAR RON ANG ARN AUD AUS AWG BBD BFR BGN BHD BMD BND BRC BRL CHP CKZ…" at bounding box center [711, 216] width 117 height 10
select select "0"
click at [653, 211] on select "CAD USD EUR ZAR RON ANG ARN AUD AUS AWG BBD BFR BGN BHD BMD BND BRC BRL CHP CKZ…" at bounding box center [711, 216] width 117 height 10
click at [547, 217] on input "Shipment Protection" at bounding box center [585, 216] width 117 height 10
type input "500"
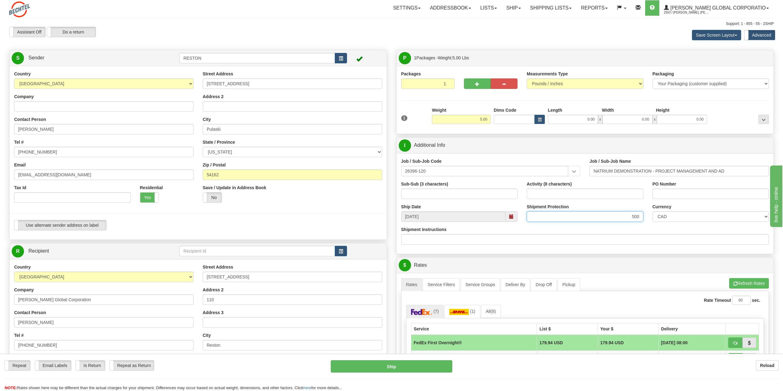
drag, startPoint x: 630, startPoint y: 218, endPoint x: 644, endPoint y: 221, distance: 13.8
click at [644, 221] on div "Shipment Protection 500" at bounding box center [585, 215] width 126 height 23
click at [611, 219] on input "500" at bounding box center [585, 216] width 117 height 10
click at [739, 283] on button "Refresh Rates" at bounding box center [749, 283] width 40 height 10
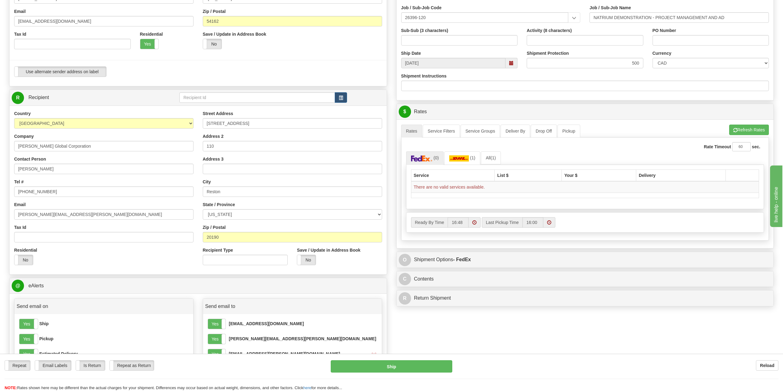
scroll to position [154, 0]
click at [742, 129] on button "Refresh Rates" at bounding box center [749, 129] width 40 height 10
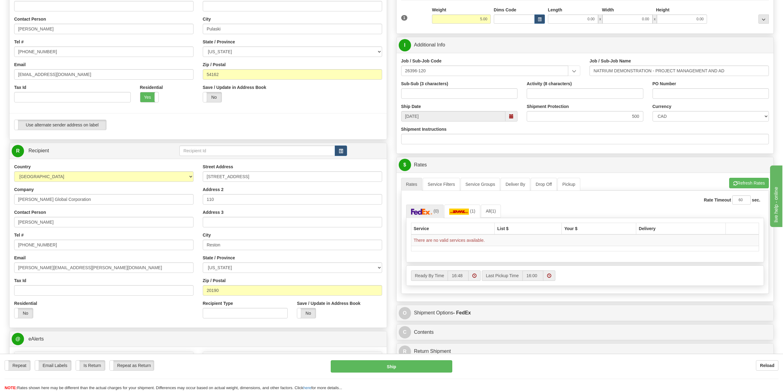
scroll to position [92, 0]
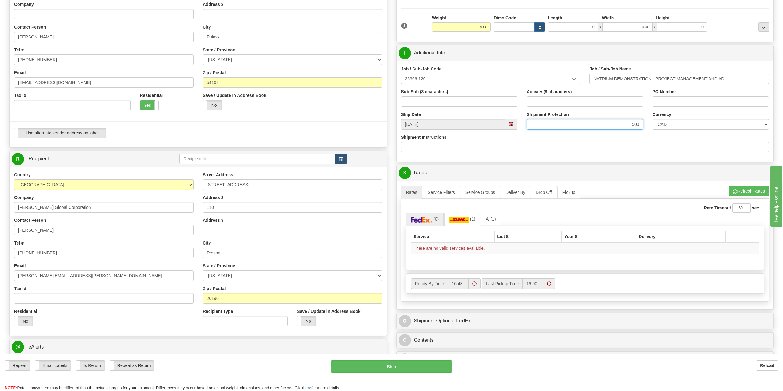
drag, startPoint x: 628, startPoint y: 125, endPoint x: 651, endPoint y: 125, distance: 23.1
click at [651, 125] on div "Ship Date 10/14/2025 Shipment Protection 500 Shipment Protection Shipment is Pa…" at bounding box center [585, 122] width 377 height 23
click at [742, 193] on button "Refresh Rates" at bounding box center [749, 191] width 40 height 10
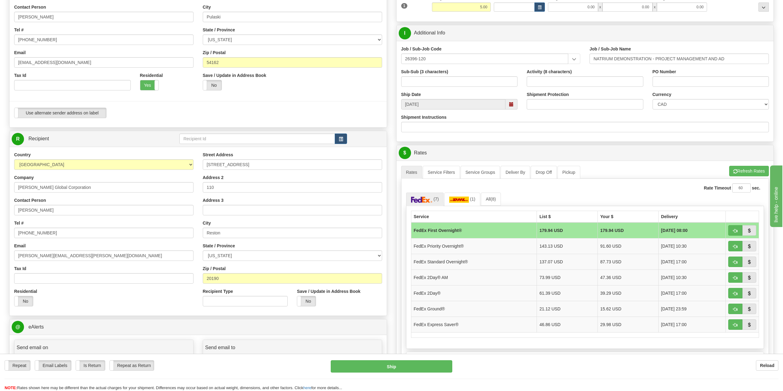
scroll to position [123, 0]
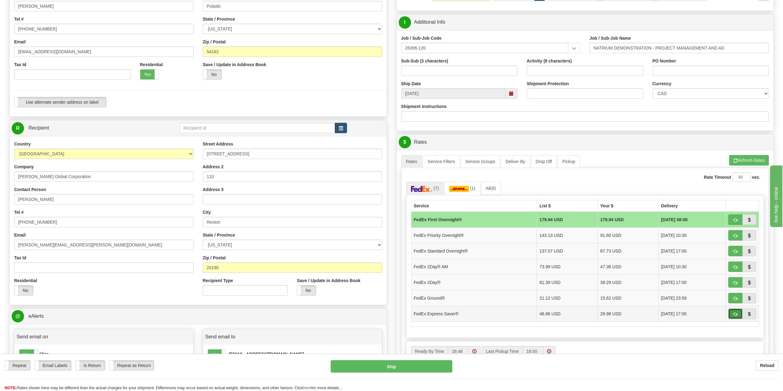
click at [735, 314] on span "button" at bounding box center [735, 314] width 4 height 4
type input "20"
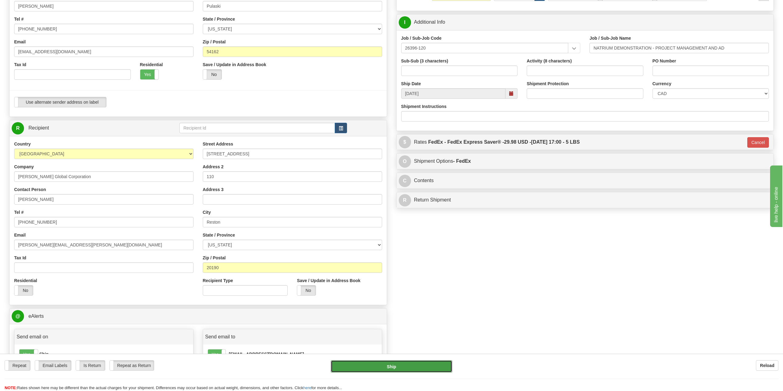
click at [391, 363] on button "Ship" at bounding box center [391, 366] width 121 height 12
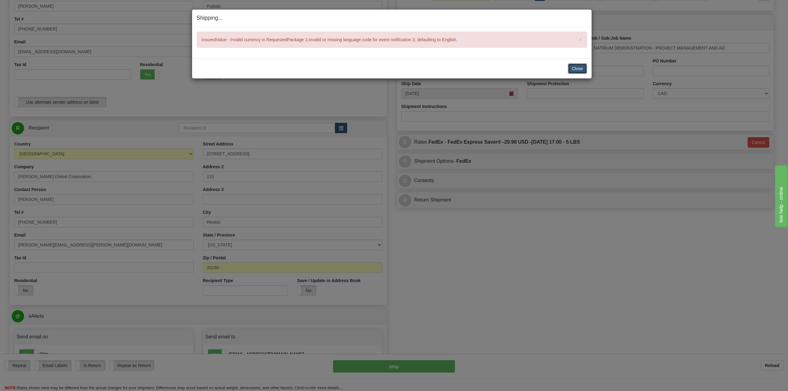
click at [575, 67] on button "Close" at bounding box center [577, 68] width 19 height 10
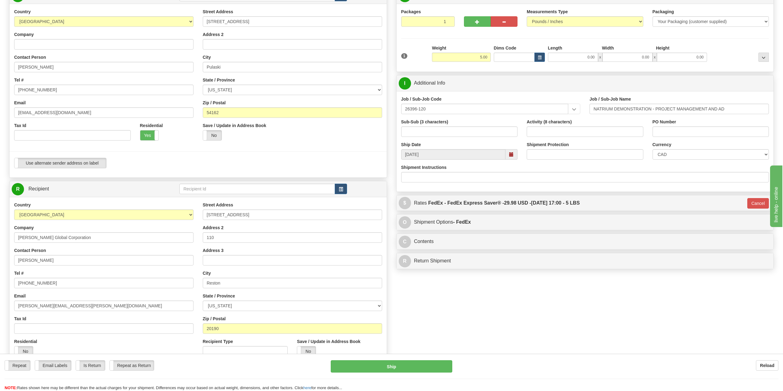
scroll to position [62, 0]
click at [566, 153] on input "Shipment Protection" at bounding box center [585, 155] width 117 height 10
type input "500"
click at [756, 202] on button "Cancel" at bounding box center [758, 204] width 22 height 10
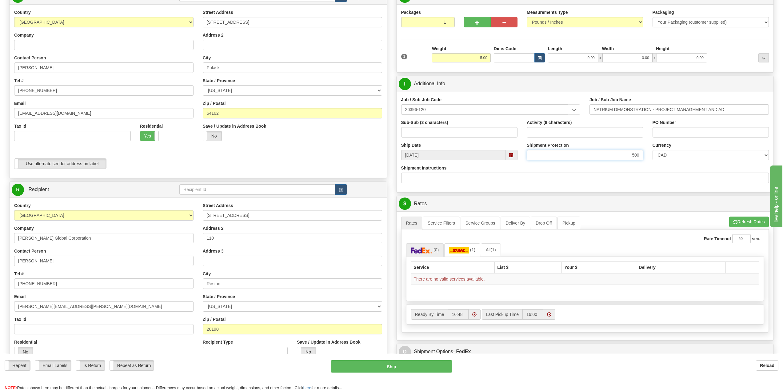
drag, startPoint x: 630, startPoint y: 155, endPoint x: 651, endPoint y: 158, distance: 21.6
click at [651, 158] on div "Ship Date 10/14/2025 Shipment Protection 500 Shipment Protection Shipment is Pa…" at bounding box center [585, 153] width 377 height 23
click at [640, 169] on div "Shipment Instructions" at bounding box center [585, 174] width 368 height 18
click at [746, 222] on button "Refresh Rates" at bounding box center [749, 222] width 40 height 10
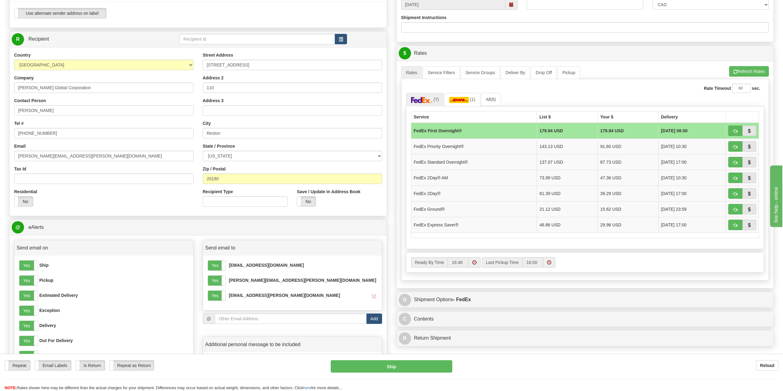
scroll to position [215, 0]
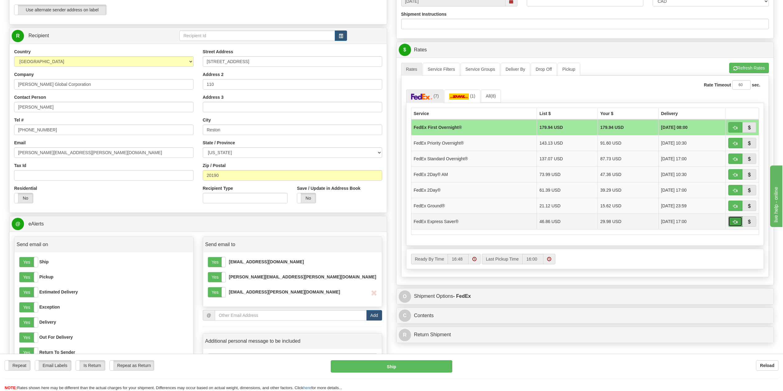
click at [735, 222] on span "button" at bounding box center [735, 222] width 4 height 4
type input "20"
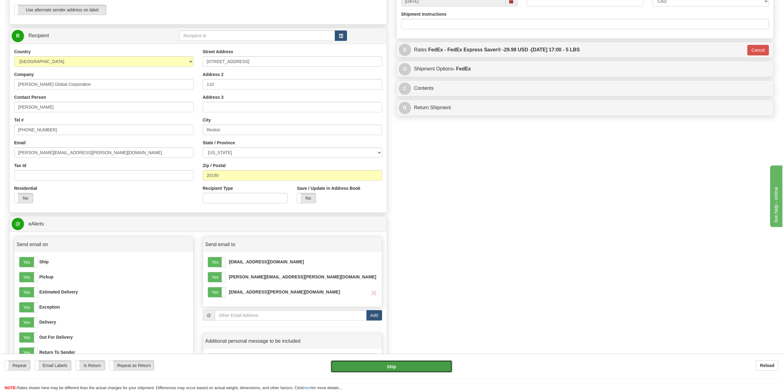
click at [391, 365] on button "Ship" at bounding box center [391, 366] width 121 height 12
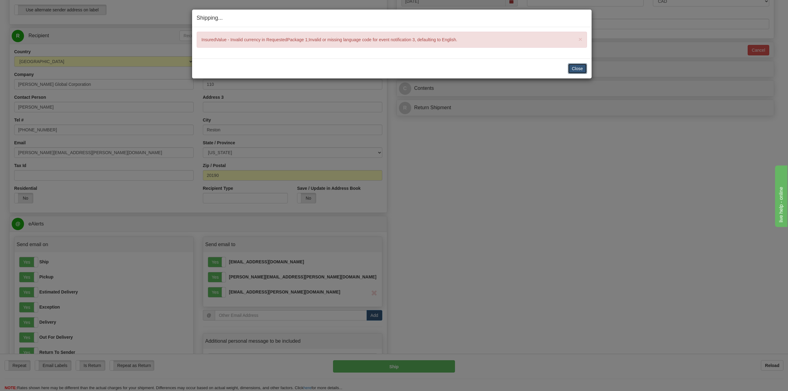
click at [575, 70] on button "Close" at bounding box center [577, 68] width 19 height 10
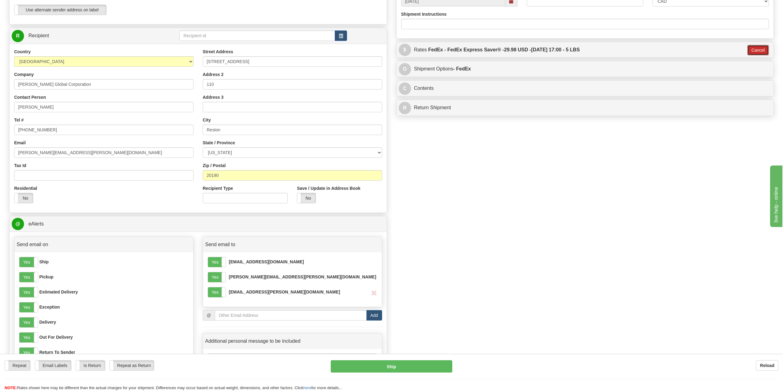
click at [758, 46] on button "Cancel" at bounding box center [758, 50] width 22 height 10
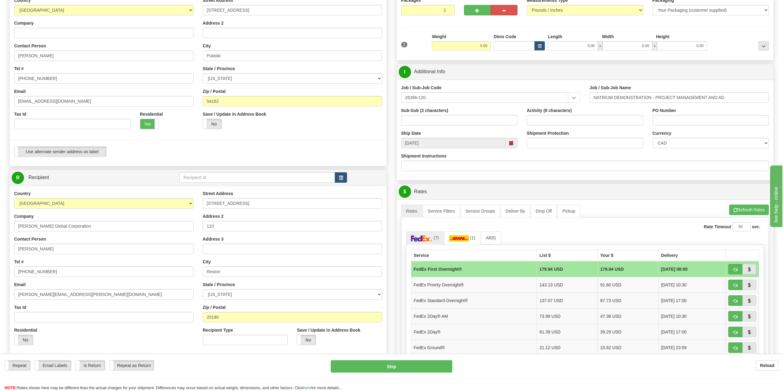
scroll to position [62, 0]
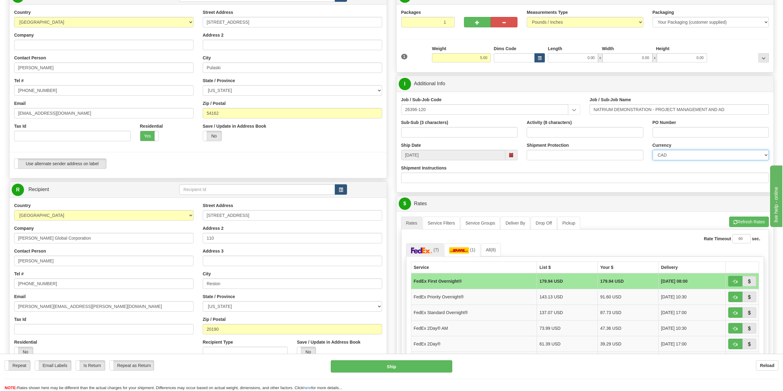
click at [666, 155] on select "CAD USD EUR ZAR RON ANG ARN AUD AUS AWG BBD BFR BGN BHD BMD BND BRC BRL CHP CKZ…" at bounding box center [711, 155] width 117 height 10
click at [653, 150] on select "CAD USD EUR ZAR RON ANG ARN AUD AUS AWG BBD BFR BGN BHD BMD BND BRC BRL CHP CKZ…" at bounding box center [711, 155] width 117 height 10
click at [625, 153] on input "Shipment Protection" at bounding box center [585, 155] width 117 height 10
click at [746, 220] on button "Refresh Rates" at bounding box center [749, 222] width 40 height 10
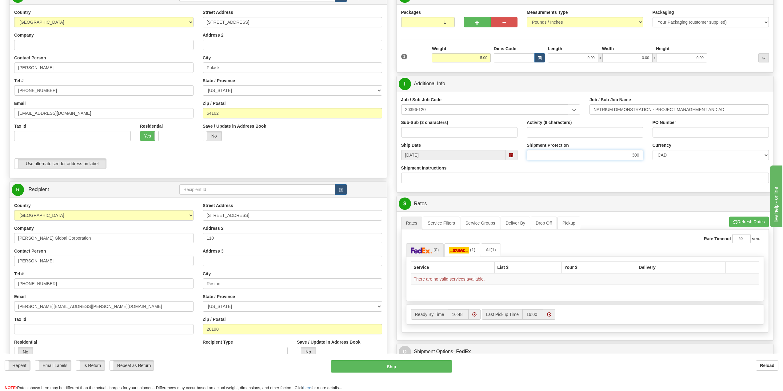
drag, startPoint x: 630, startPoint y: 155, endPoint x: 650, endPoint y: 159, distance: 19.8
click at [650, 158] on div "Ship Date 10/14/2025 Shipment Protection 300 Shipment Protection Shipment is Pa…" at bounding box center [585, 153] width 377 height 23
type input "0"
click at [747, 222] on button "Refresh Rates" at bounding box center [749, 222] width 40 height 10
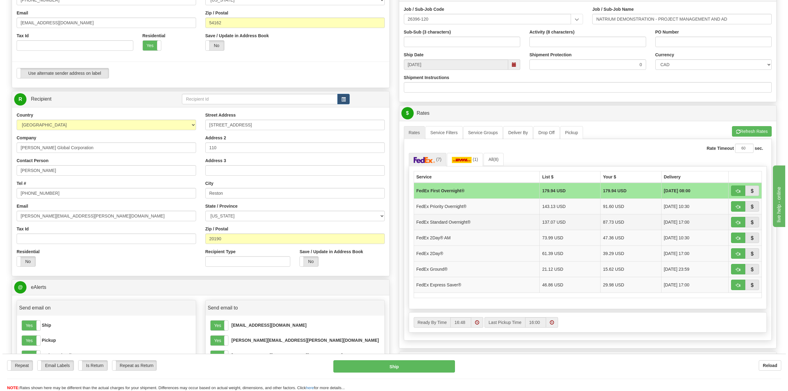
scroll to position [154, 0]
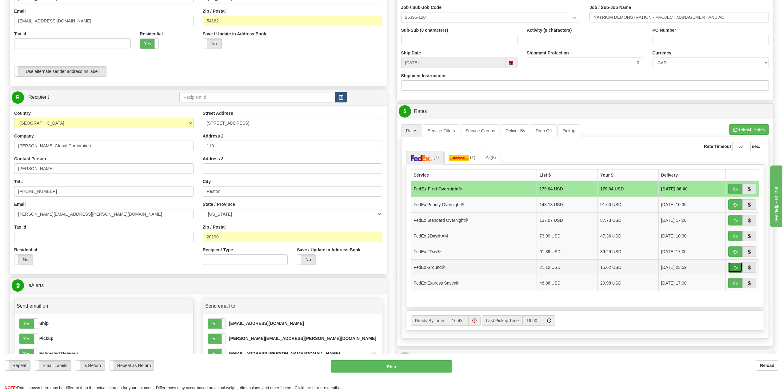
click at [735, 266] on span "button" at bounding box center [735, 268] width 4 height 4
type input "92"
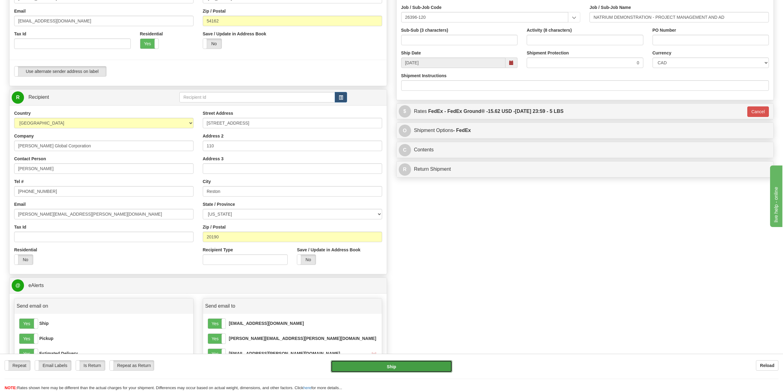
click at [395, 367] on button "Ship" at bounding box center [391, 366] width 121 height 12
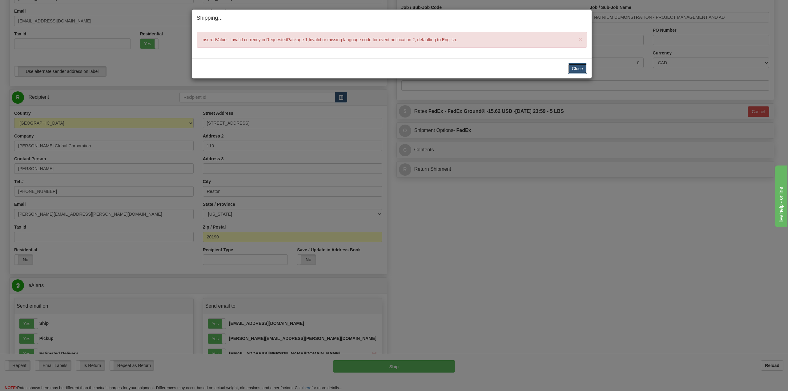
click at [578, 69] on button "Close" at bounding box center [577, 68] width 19 height 10
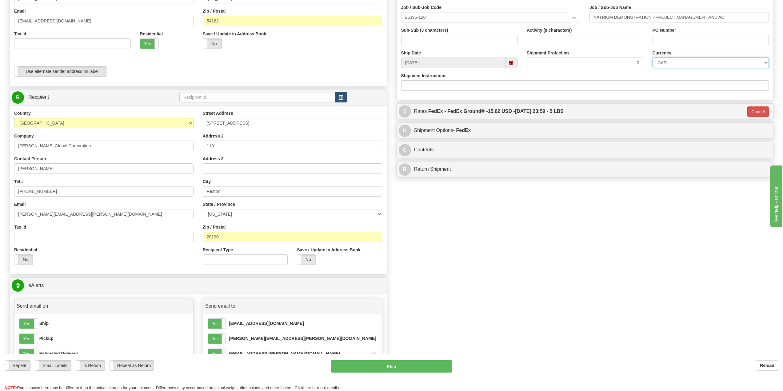
click at [681, 63] on select "CAD USD EUR ZAR RON ANG ARN AUD AUS AWG BBD BFR BGN BHD BMD BND BRC BRL CHP CKZ…" at bounding box center [711, 63] width 117 height 10
select select "1"
click at [653, 58] on select "CAD USD EUR ZAR RON ANG ARN AUD AUS AWG BBD BFR BGN BHD BMD BND BRC BRL CHP CKZ…" at bounding box center [711, 63] width 117 height 10
click at [753, 110] on button "Cancel" at bounding box center [758, 111] width 22 height 10
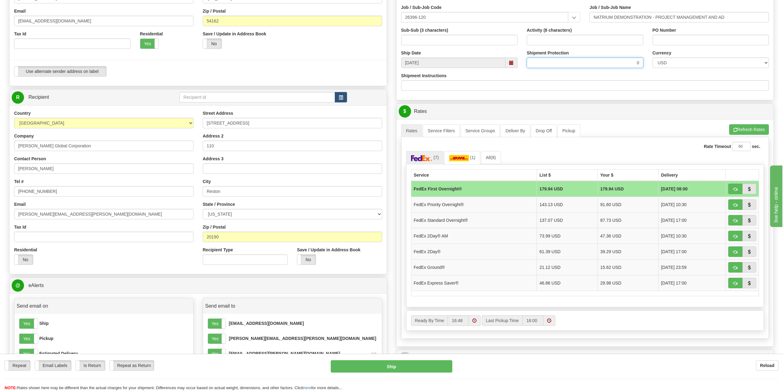
drag, startPoint x: 633, startPoint y: 64, endPoint x: 650, endPoint y: 66, distance: 17.0
click at [650, 66] on div "Ship Date 10/14/2025 Shipment Protection 0 Shipment Protection Shipment is Pack…" at bounding box center [585, 61] width 377 height 23
type input "300"
click at [738, 126] on button "Refresh Rates" at bounding box center [749, 129] width 40 height 10
click at [734, 268] on span "button" at bounding box center [735, 268] width 4 height 4
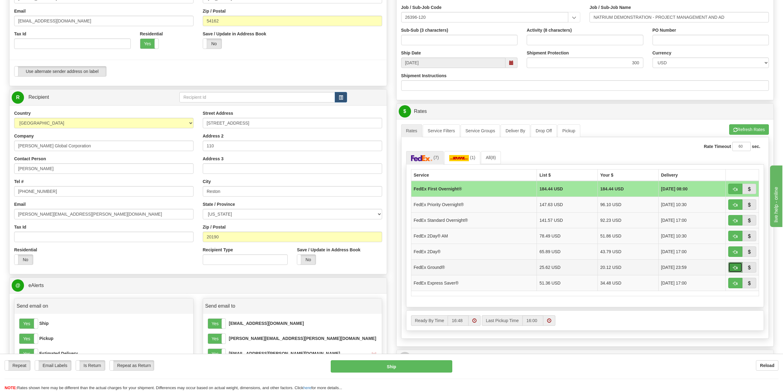
type input "92"
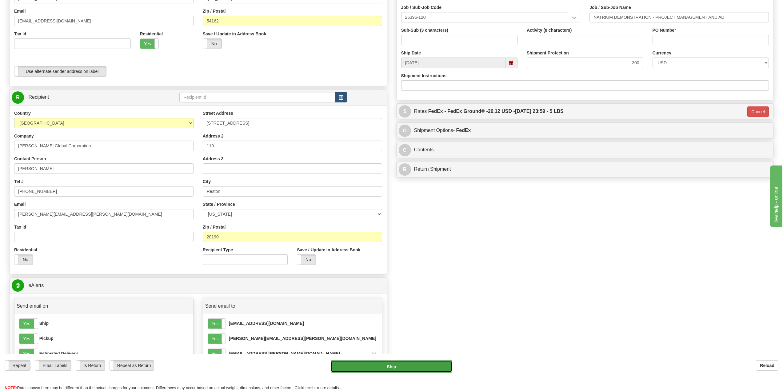
click at [387, 365] on button "Ship" at bounding box center [391, 366] width 121 height 12
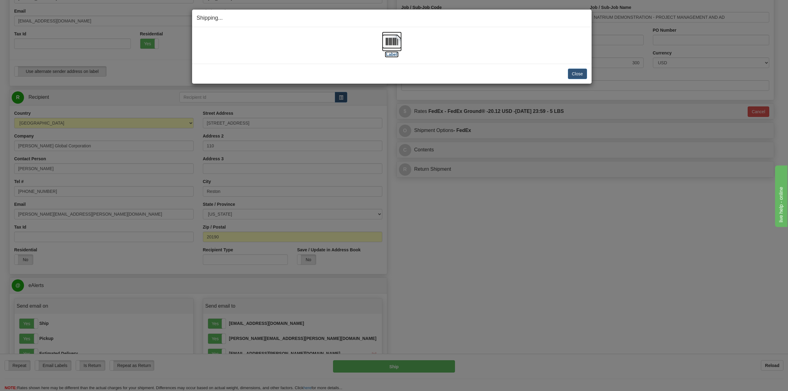
click at [391, 42] on img at bounding box center [392, 42] width 20 height 20
